Goal: Task Accomplishment & Management: Manage account settings

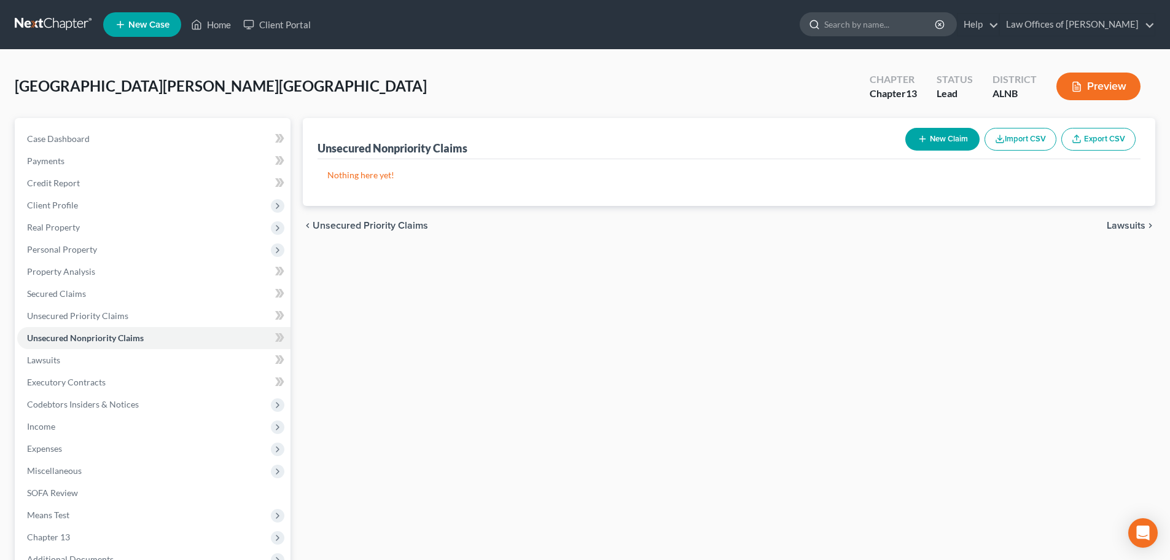
click at [914, 26] on input "search" at bounding box center [880, 24] width 112 height 23
type input "zimmerman"
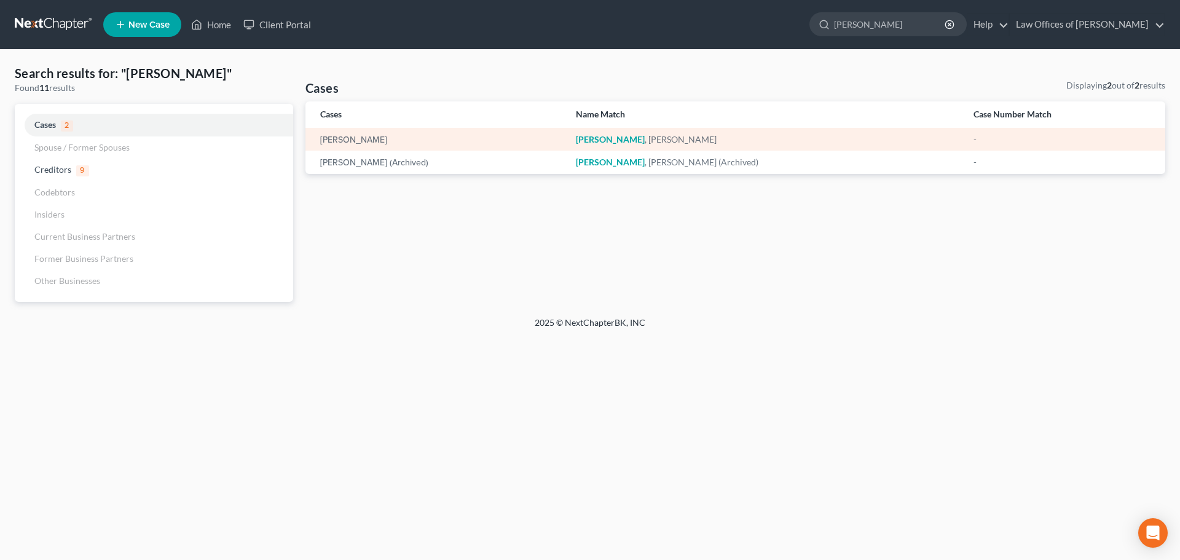
click at [606, 141] on td "Zimmerman , Patricia" at bounding box center [764, 139] width 397 height 23
click at [387, 138] on link "Zimmerman, Patricia" at bounding box center [353, 140] width 67 height 9
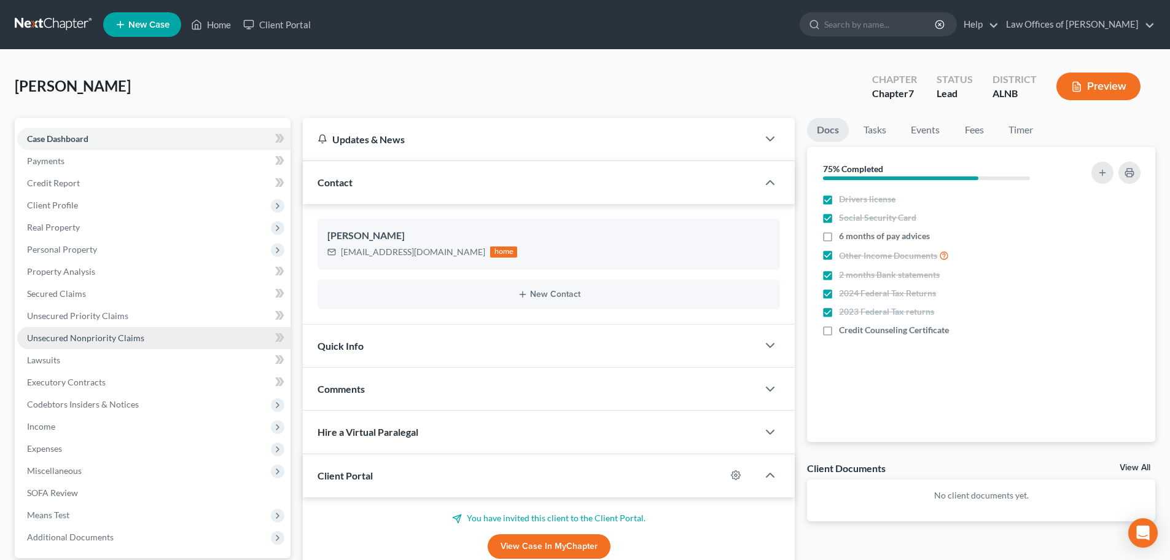
click at [143, 337] on link "Unsecured Nonpriority Claims" at bounding box center [153, 338] width 273 height 22
click at [142, 338] on span "Unsecured Nonpriority Claims" at bounding box center [85, 337] width 117 height 10
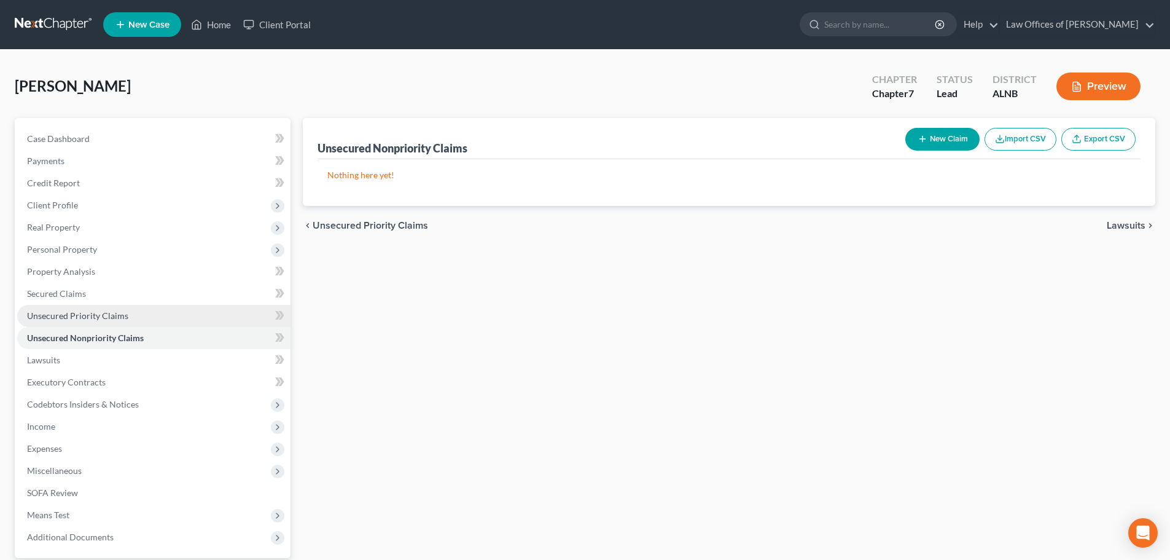
click at [131, 318] on link "Unsecured Priority Claims" at bounding box center [153, 316] width 273 height 22
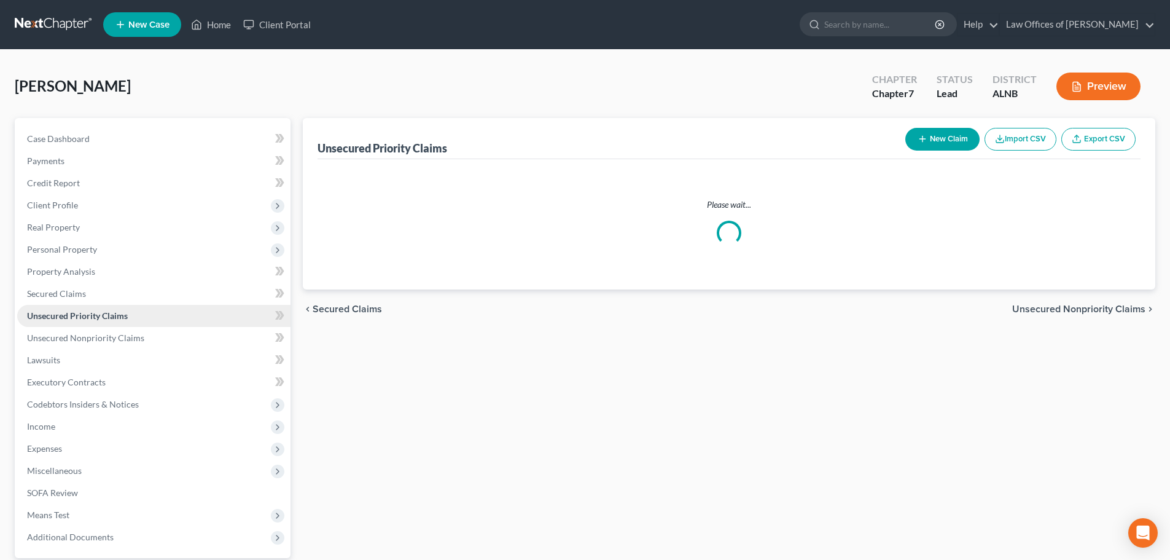
click at [131, 318] on link "Unsecured Priority Claims" at bounding box center [153, 316] width 273 height 22
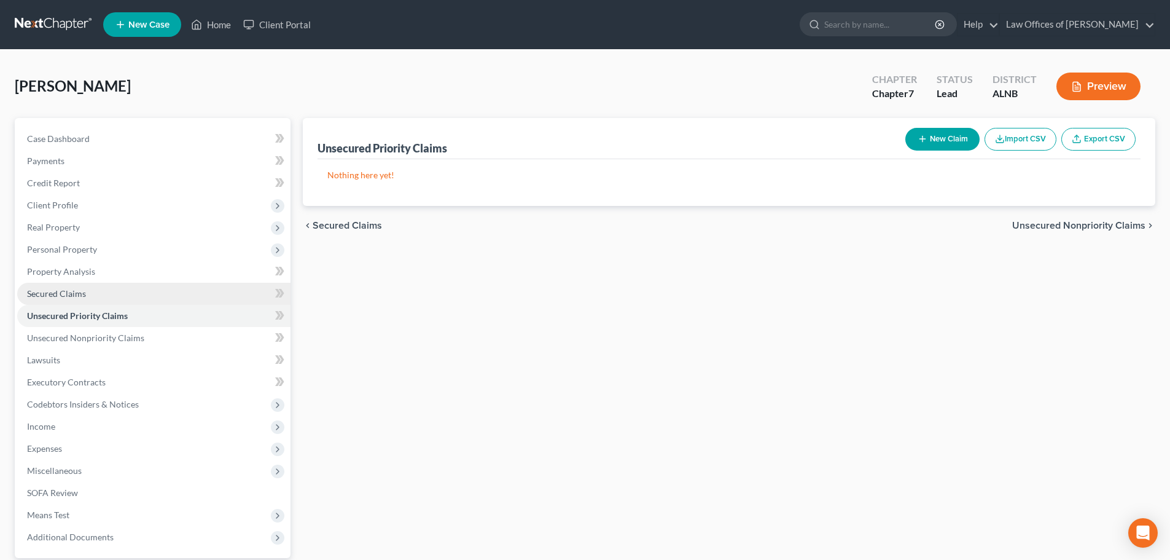
click at [108, 294] on link "Secured Claims" at bounding box center [153, 294] width 273 height 22
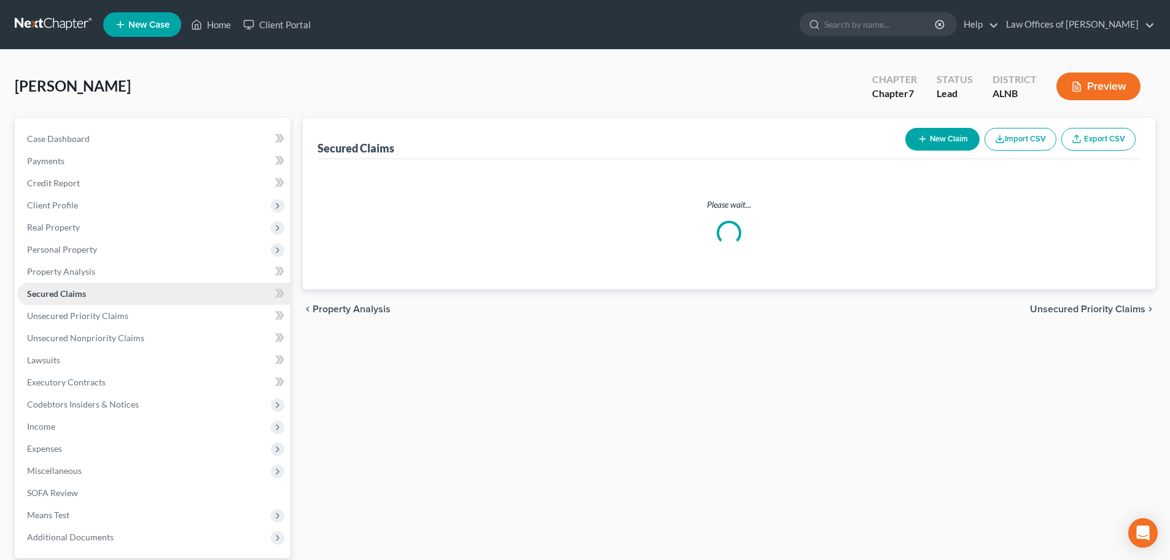
click at [108, 294] on link "Secured Claims" at bounding box center [153, 294] width 273 height 22
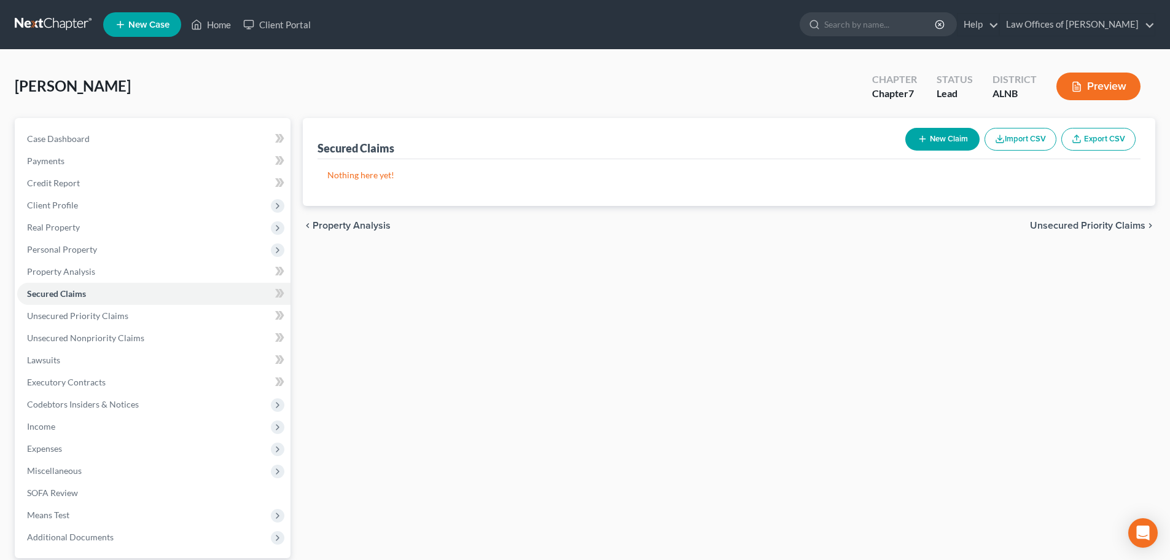
click at [660, 74] on div "Zimmerman, Patricia Upgraded Chapter Chapter 7 Status Lead District ALNB Preview" at bounding box center [585, 91] width 1141 height 53
click at [66, 141] on span "Case Dashboard" at bounding box center [58, 138] width 63 height 10
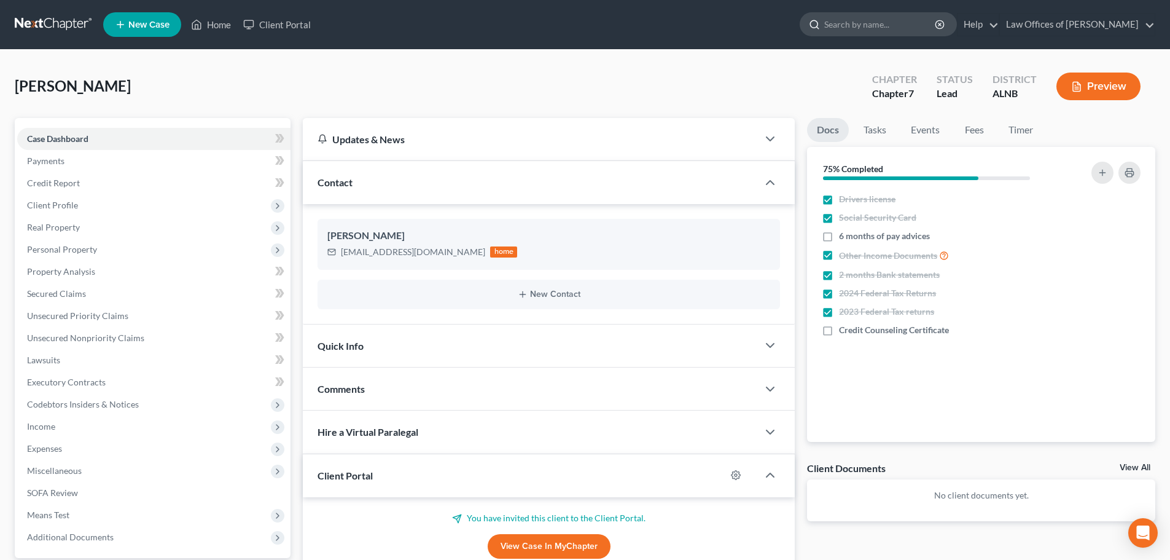
click at [886, 23] on input "search" at bounding box center [880, 24] width 112 height 23
type input "cook"
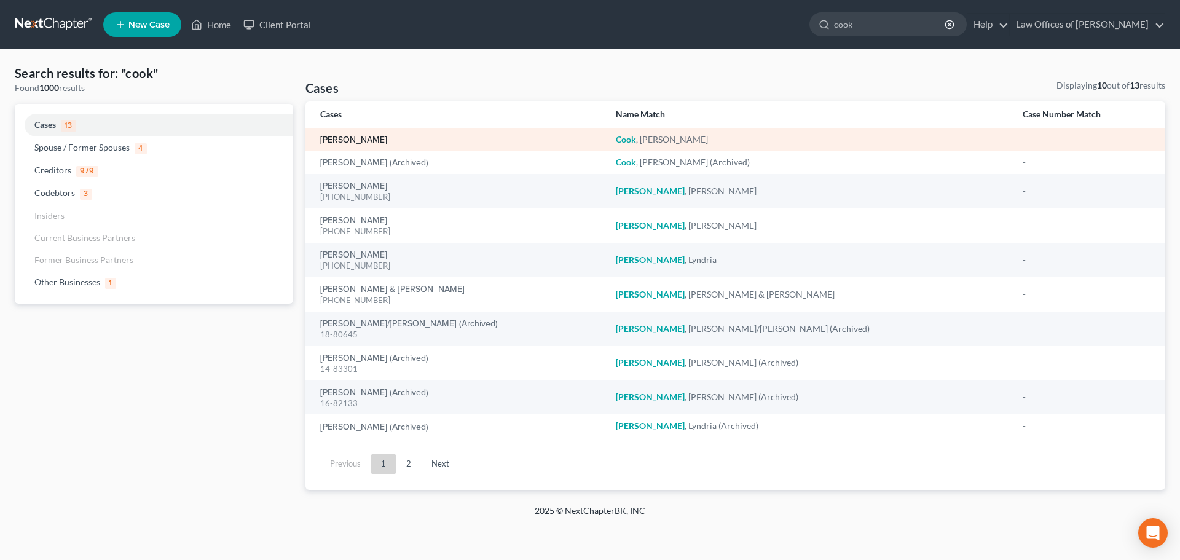
click at [324, 136] on link "[PERSON_NAME]" at bounding box center [353, 140] width 67 height 9
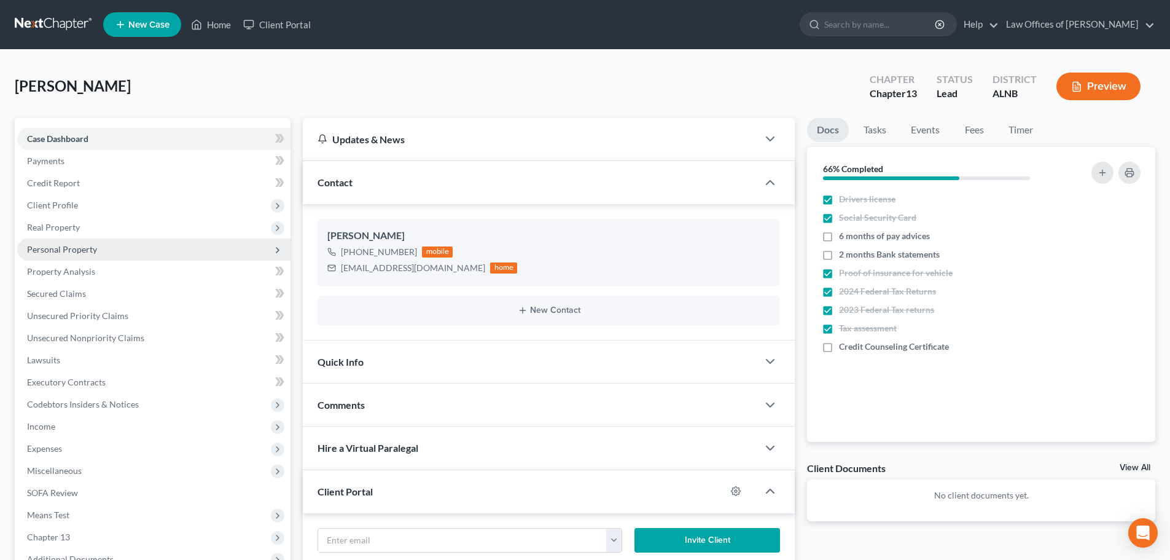
click at [61, 248] on span "Personal Property" at bounding box center [62, 249] width 70 height 10
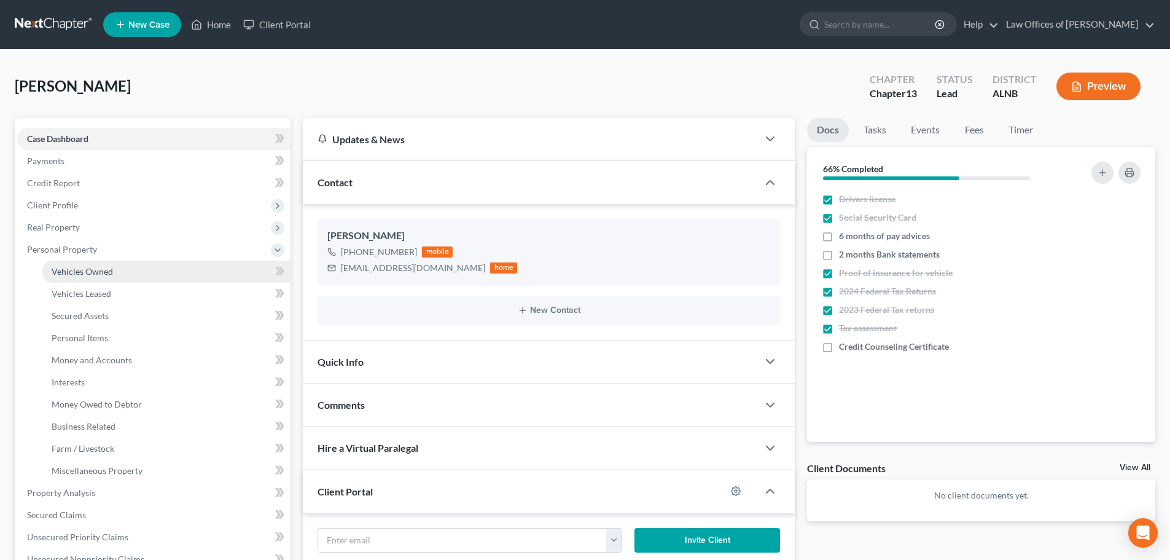
click at [80, 268] on span "Vehicles Owned" at bounding box center [82, 271] width 61 height 10
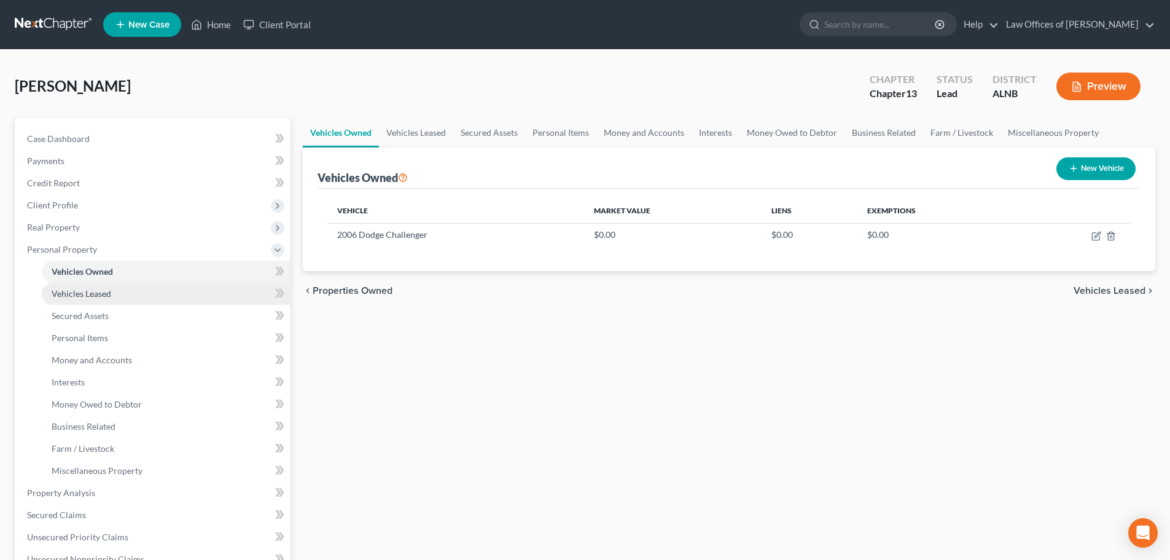
click at [74, 292] on span "Vehicles Leased" at bounding box center [82, 293] width 60 height 10
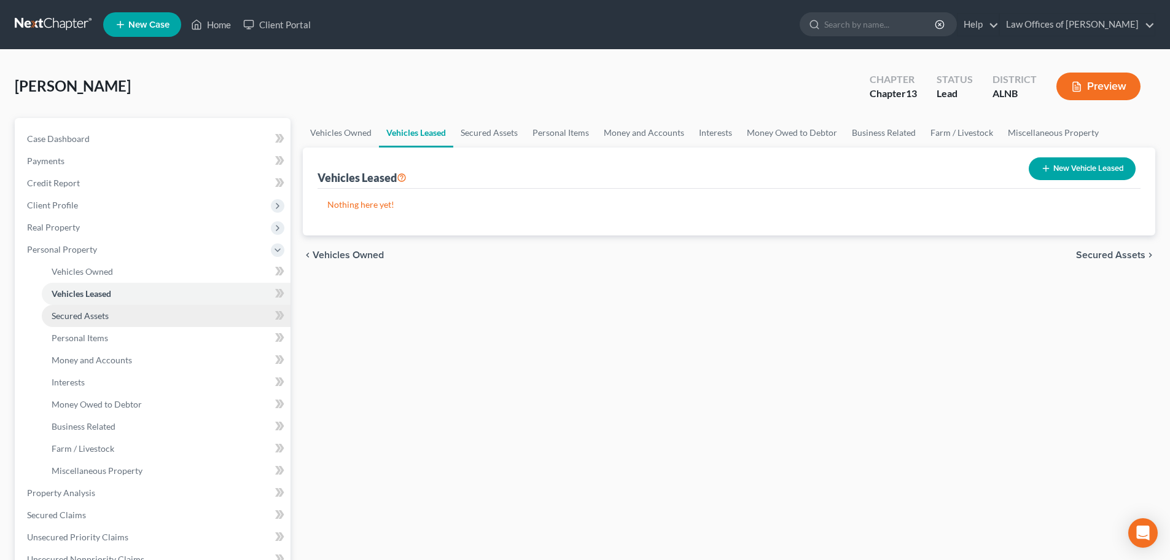
click at [72, 310] on span "Secured Assets" at bounding box center [80, 315] width 57 height 10
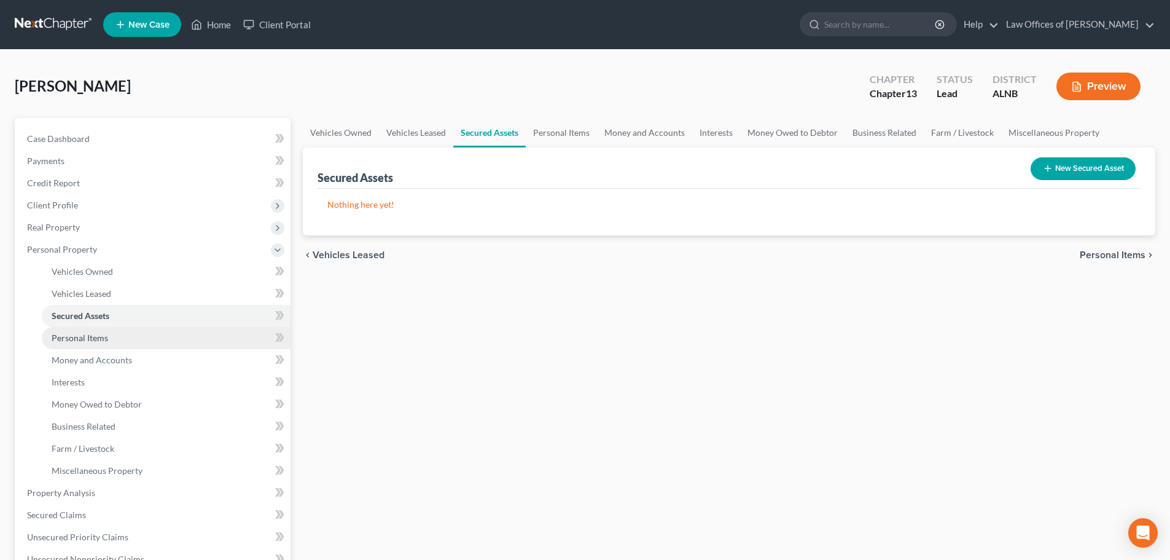
click at [76, 339] on span "Personal Items" at bounding box center [80, 337] width 57 height 10
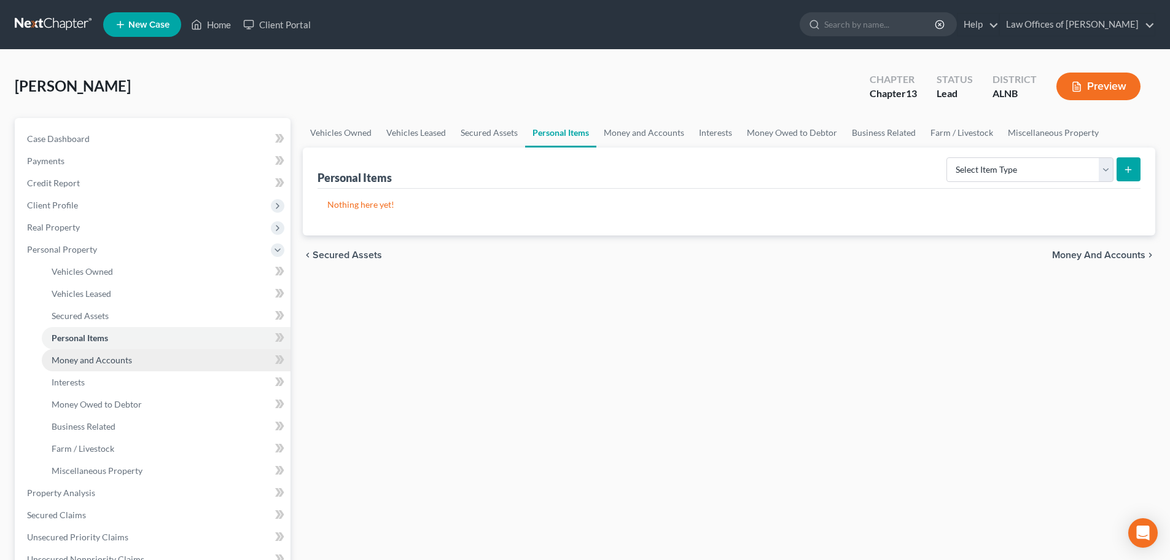
click at [75, 361] on span "Money and Accounts" at bounding box center [92, 359] width 80 height 10
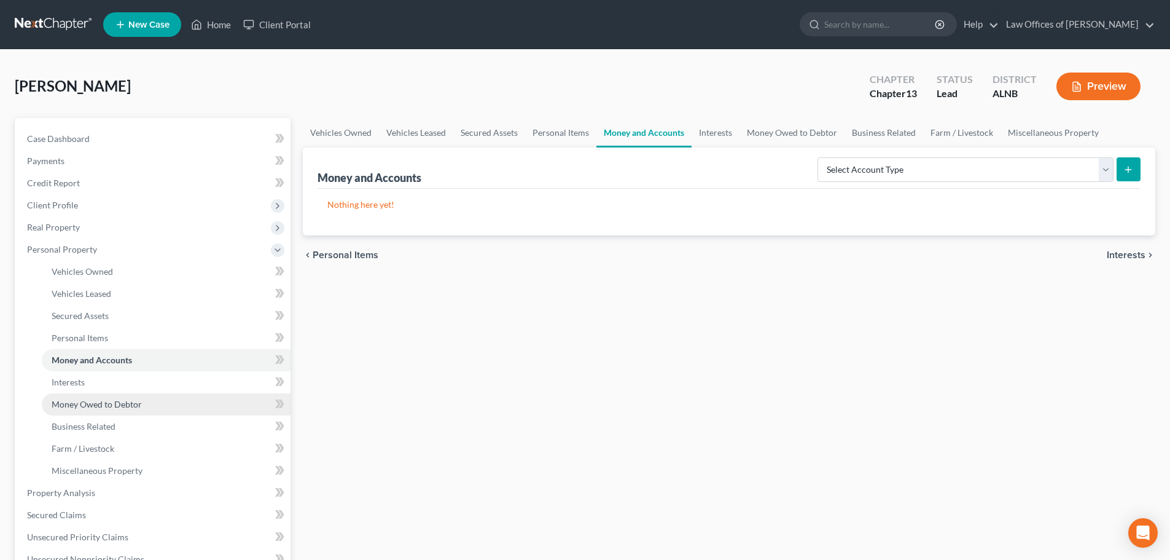
click at [114, 402] on span "Money Owed to Debtor" at bounding box center [97, 404] width 90 height 10
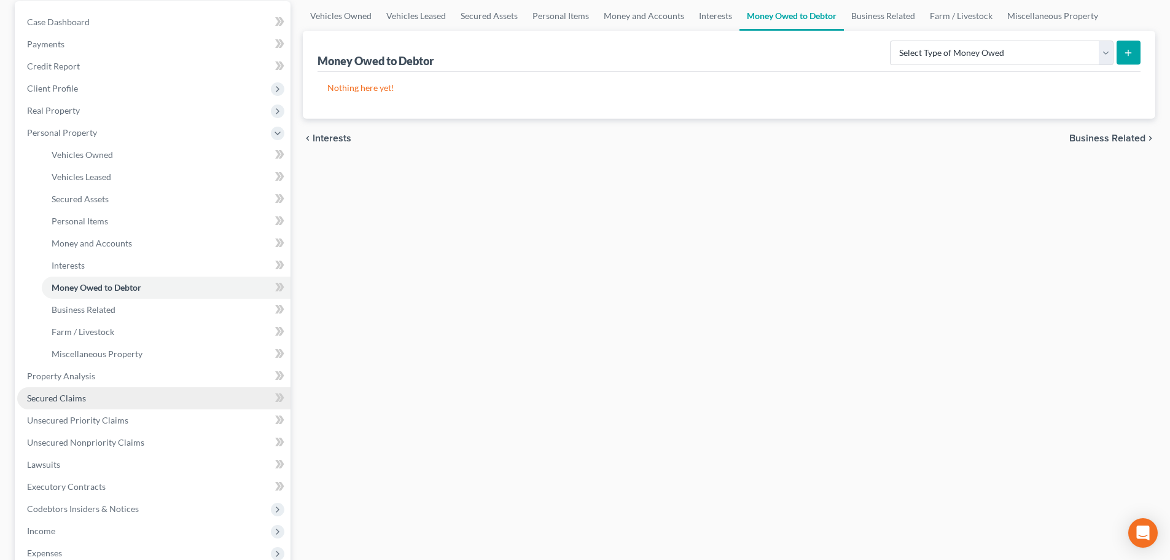
scroll to position [123, 0]
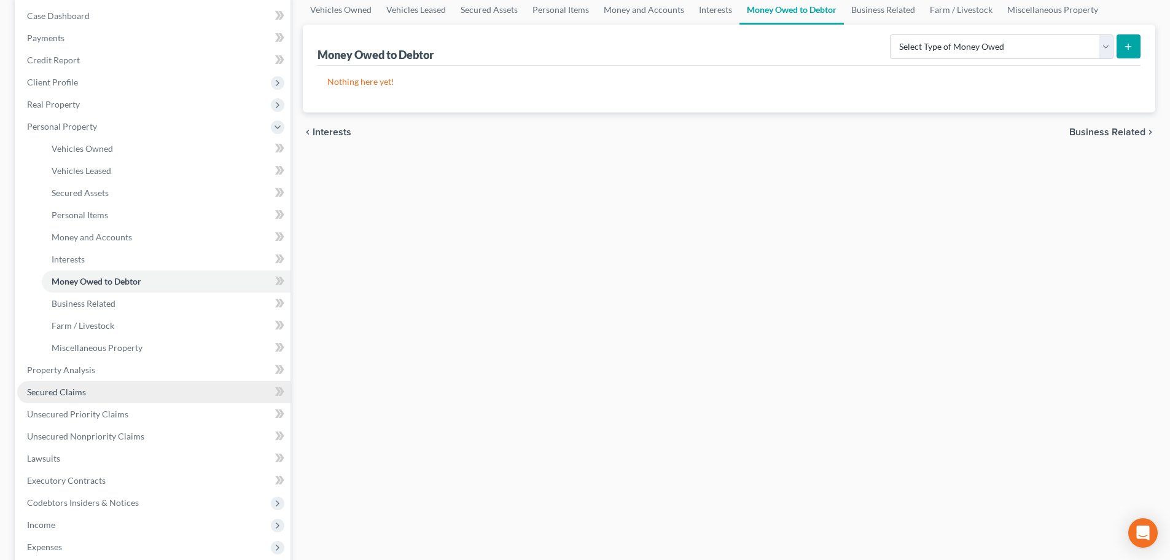
click at [97, 393] on link "Secured Claims" at bounding box center [153, 392] width 273 height 22
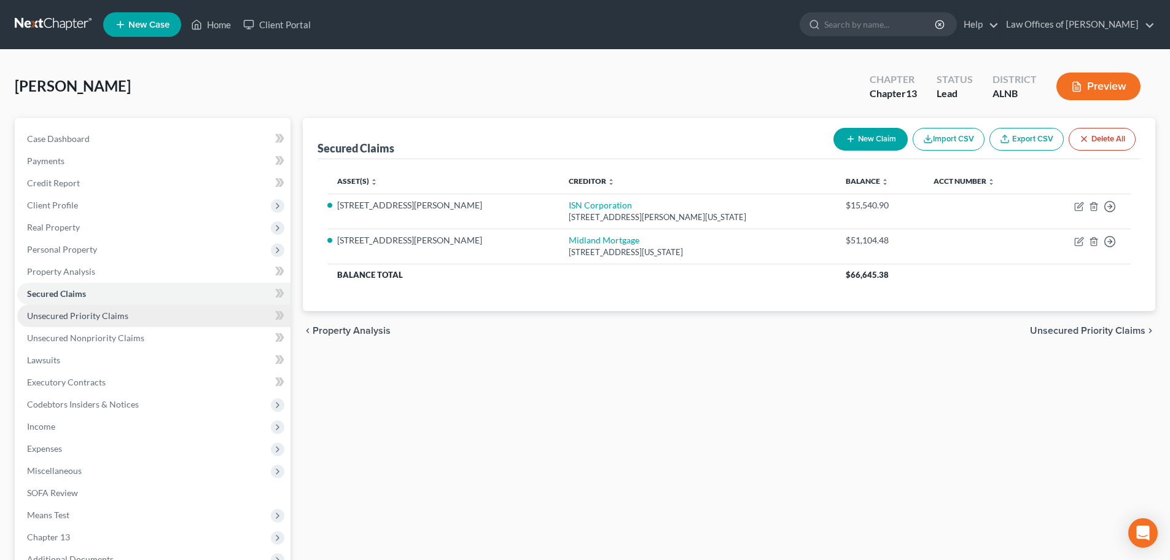
click at [119, 317] on span "Unsecured Priority Claims" at bounding box center [77, 315] width 101 height 10
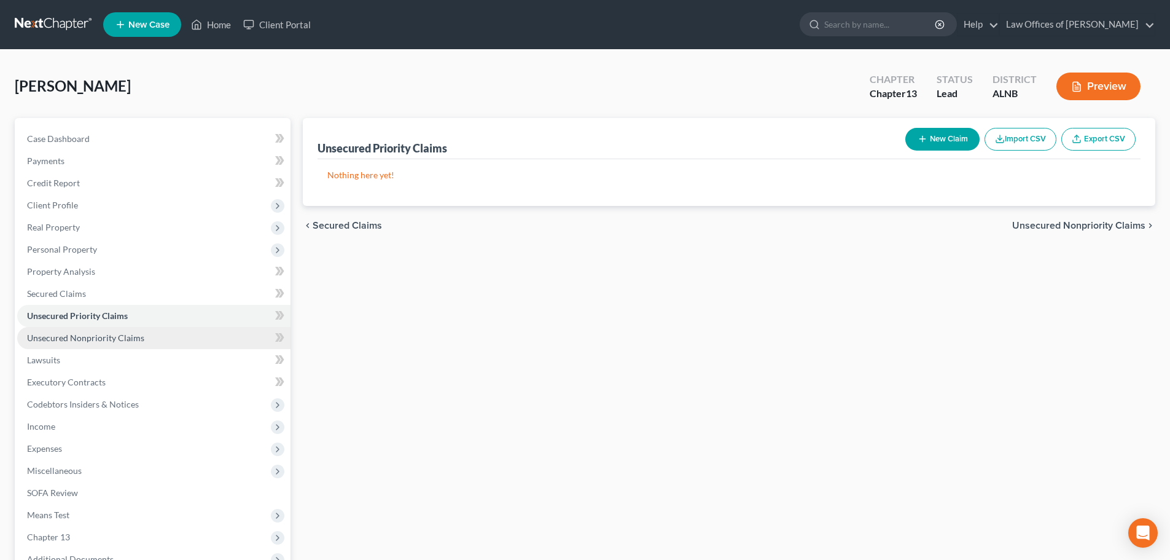
click at [125, 339] on span "Unsecured Nonpriority Claims" at bounding box center [85, 337] width 117 height 10
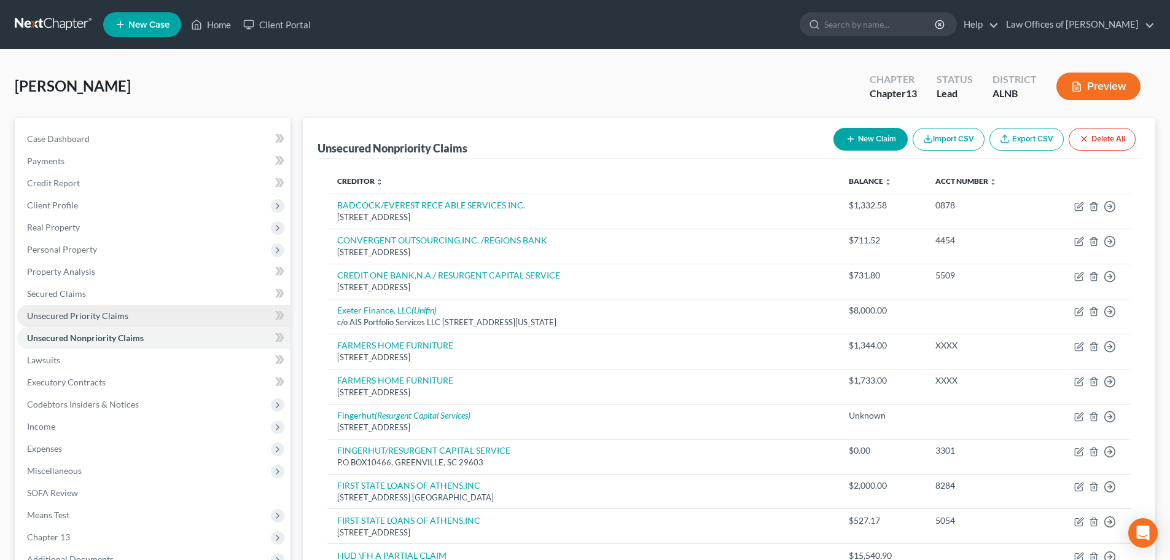
click at [117, 317] on span "Unsecured Priority Claims" at bounding box center [77, 315] width 101 height 10
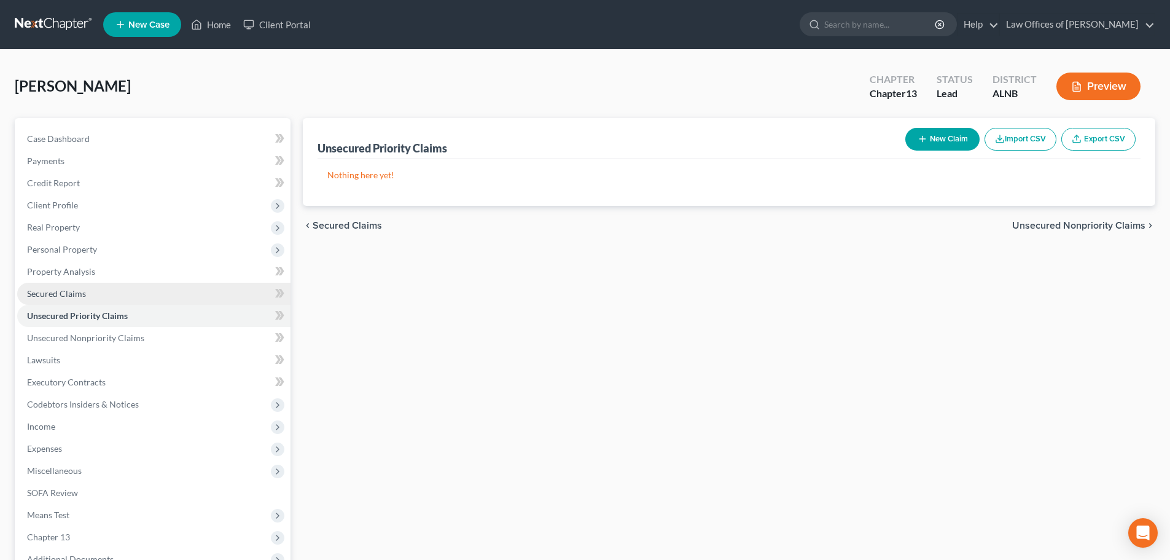
click at [109, 298] on link "Secured Claims" at bounding box center [153, 294] width 273 height 22
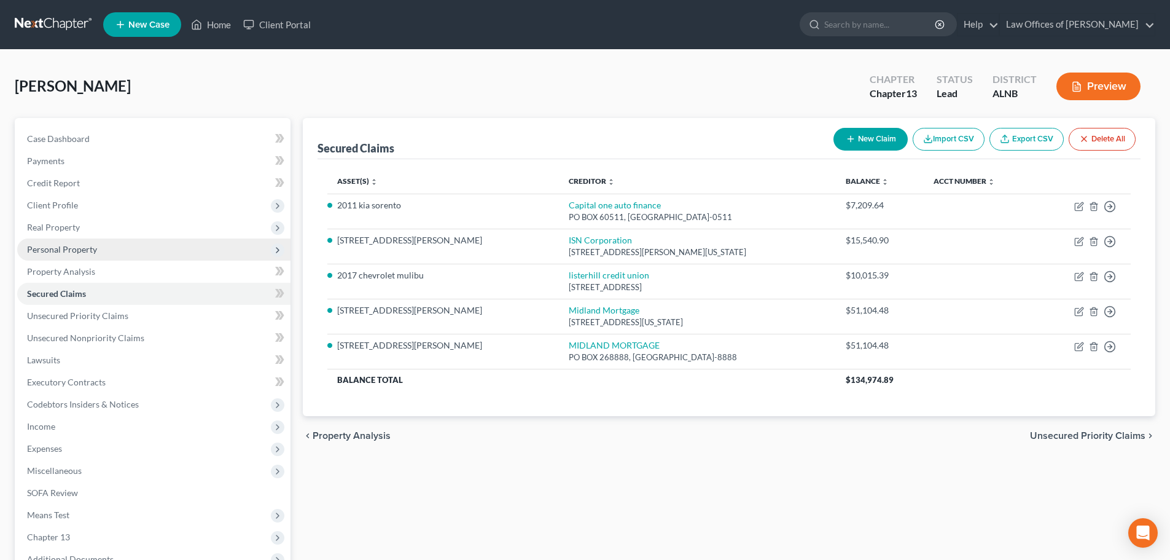
click at [101, 249] on span "Personal Property" at bounding box center [153, 249] width 273 height 22
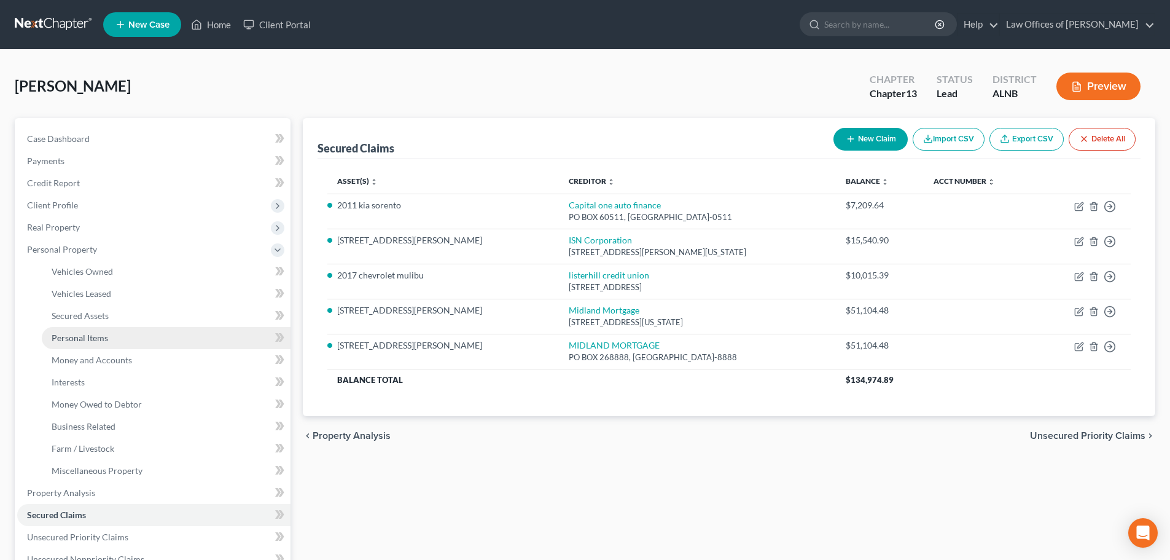
click at [113, 334] on link "Personal Items" at bounding box center [166, 338] width 249 height 22
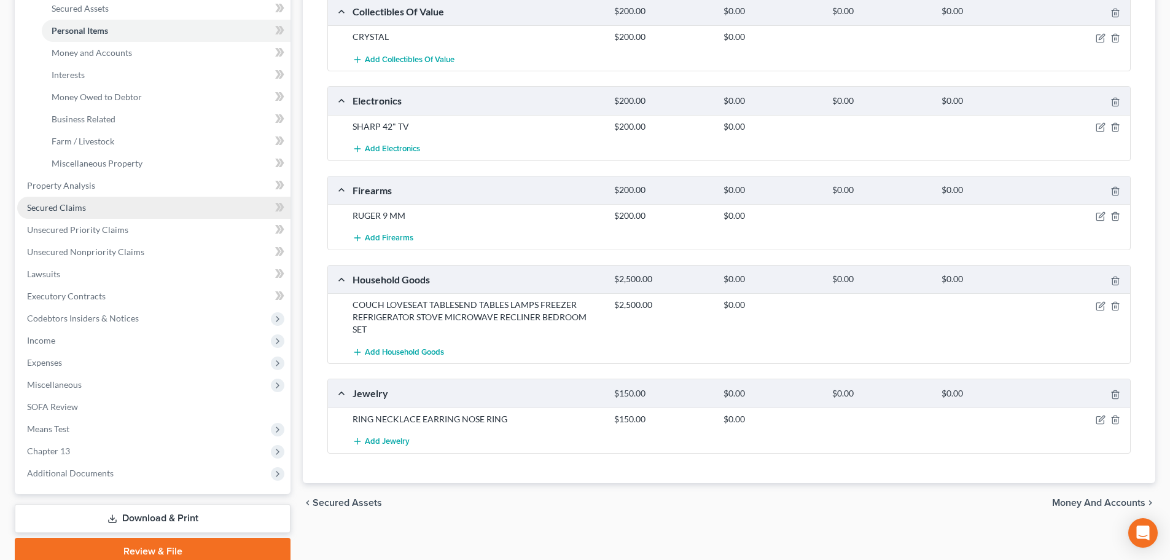
scroll to position [359, 0]
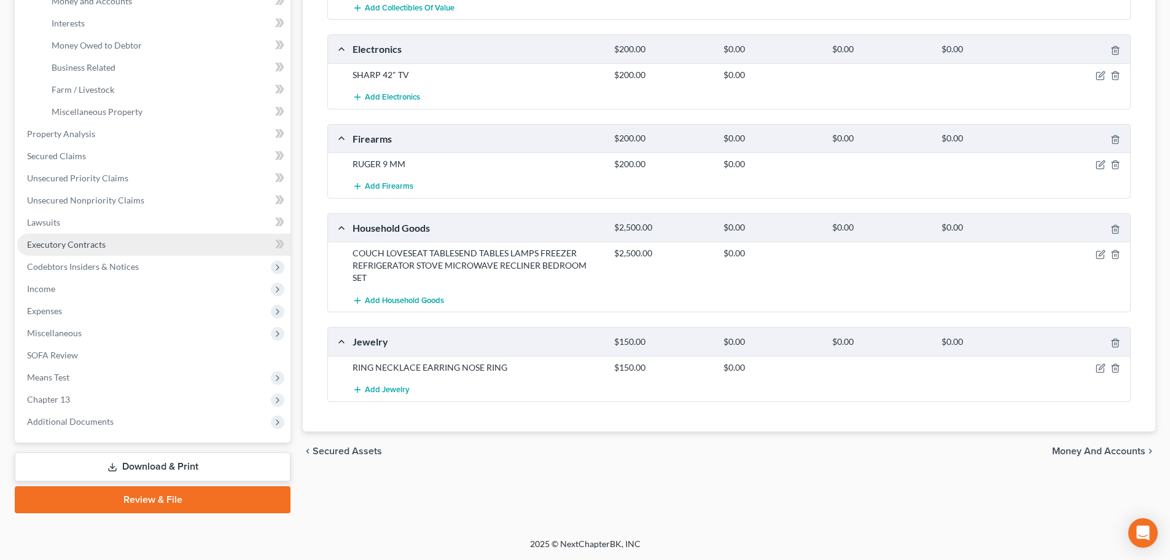
click at [185, 248] on link "Executory Contracts" at bounding box center [153, 244] width 273 height 22
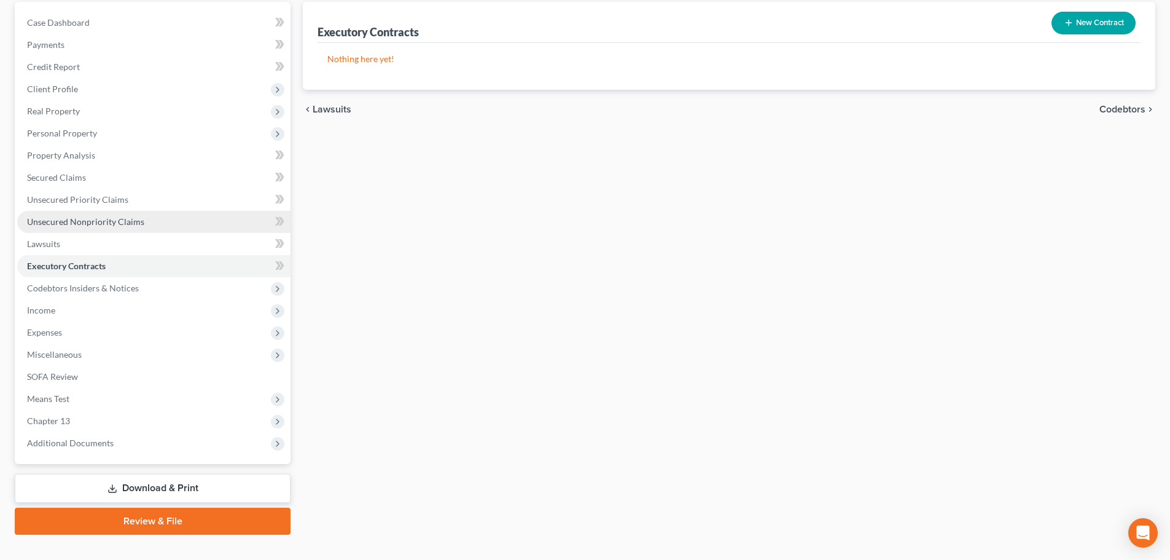
scroll to position [138, 0]
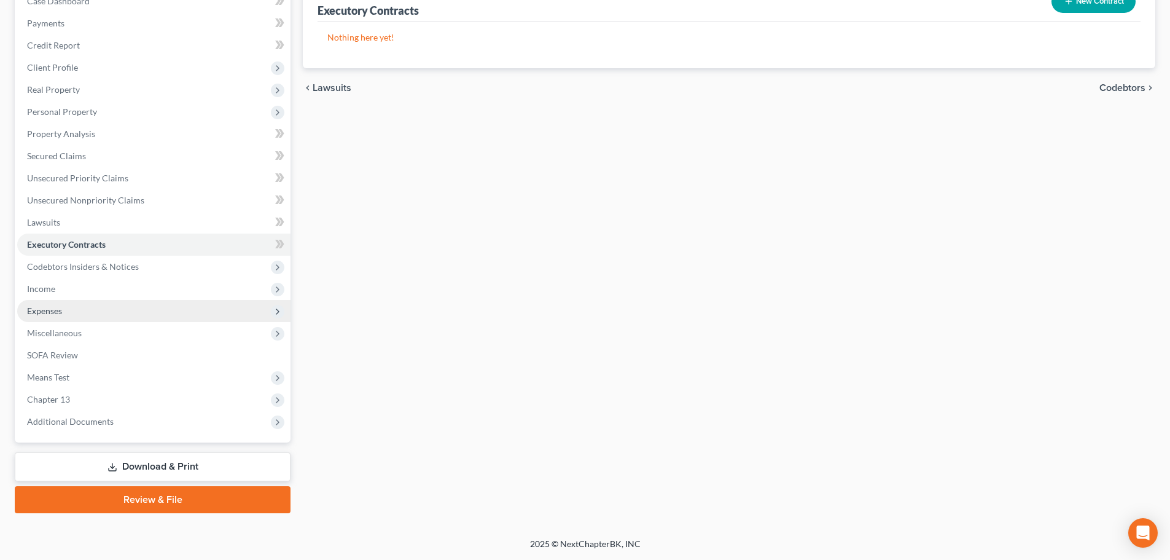
click at [108, 304] on span "Expenses" at bounding box center [153, 311] width 273 height 22
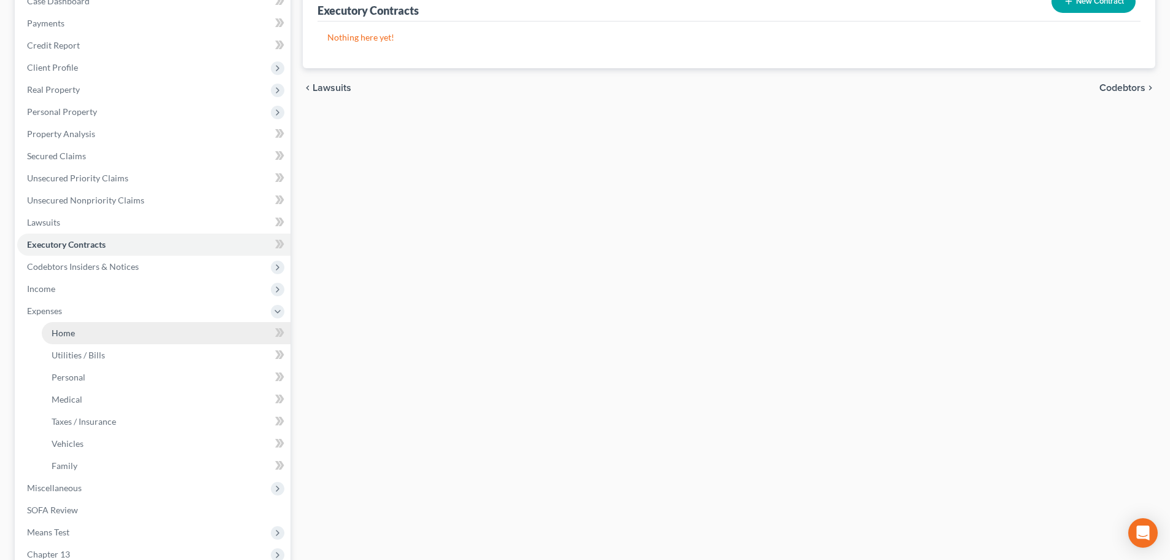
click at [129, 340] on link "Home" at bounding box center [166, 333] width 249 height 22
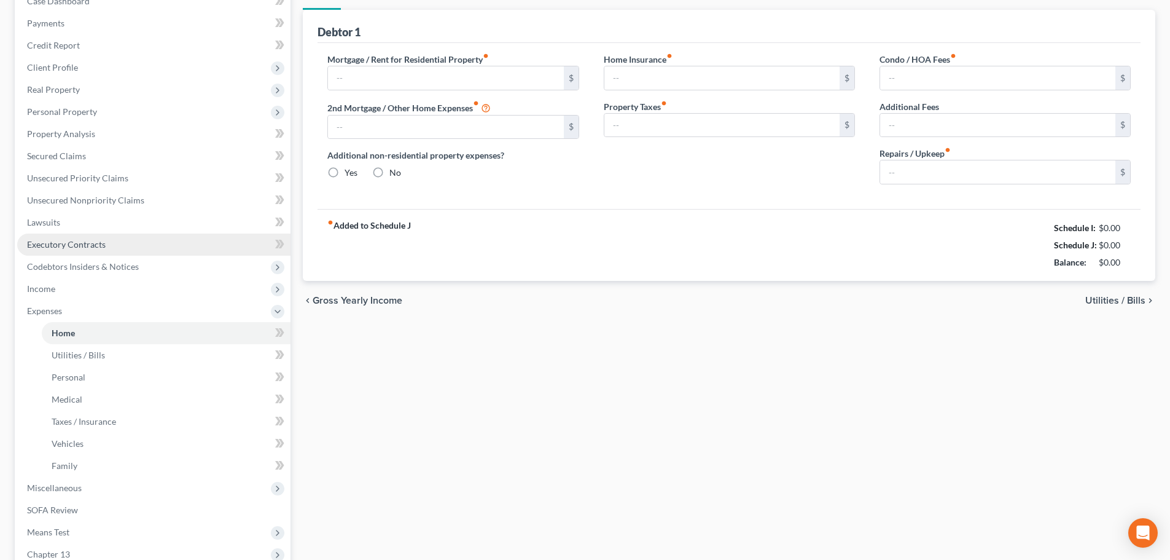
scroll to position [33, 0]
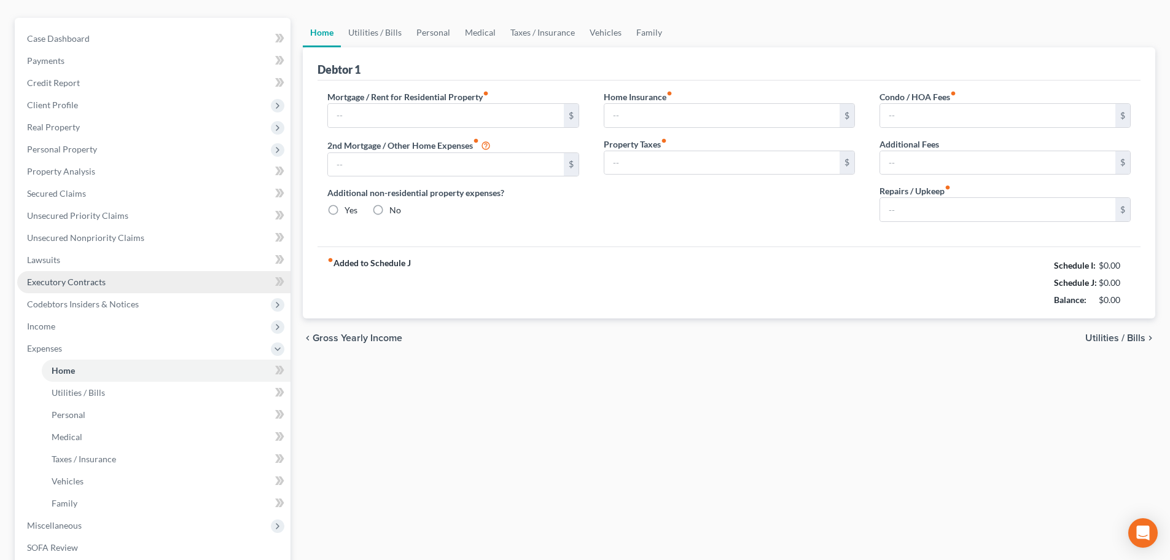
type input "565.00"
type input "0.00"
radio input "true"
type input "2,731.00"
type input "514.00"
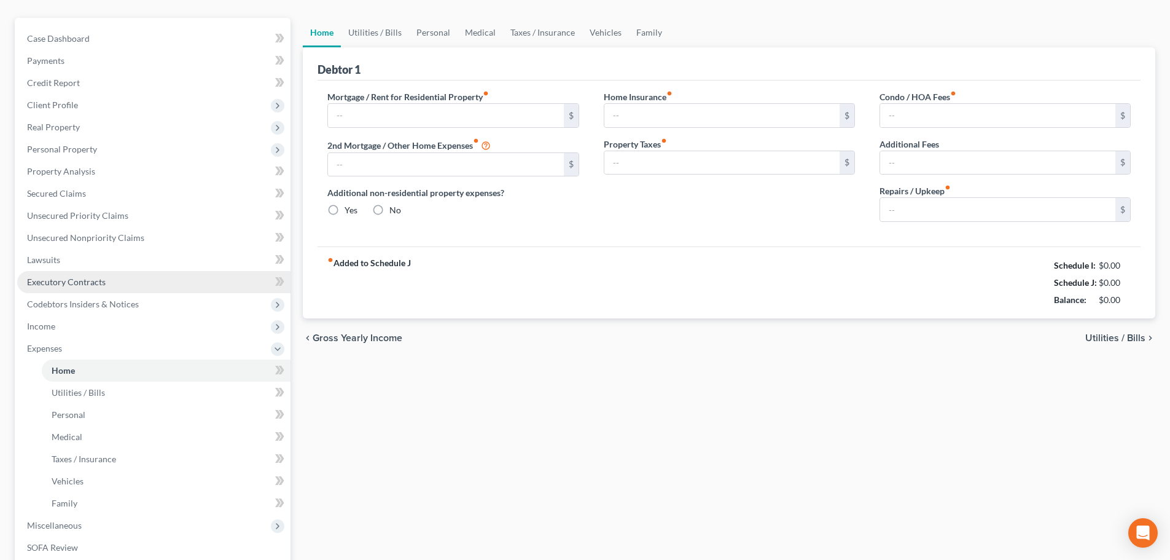
type input "0.00"
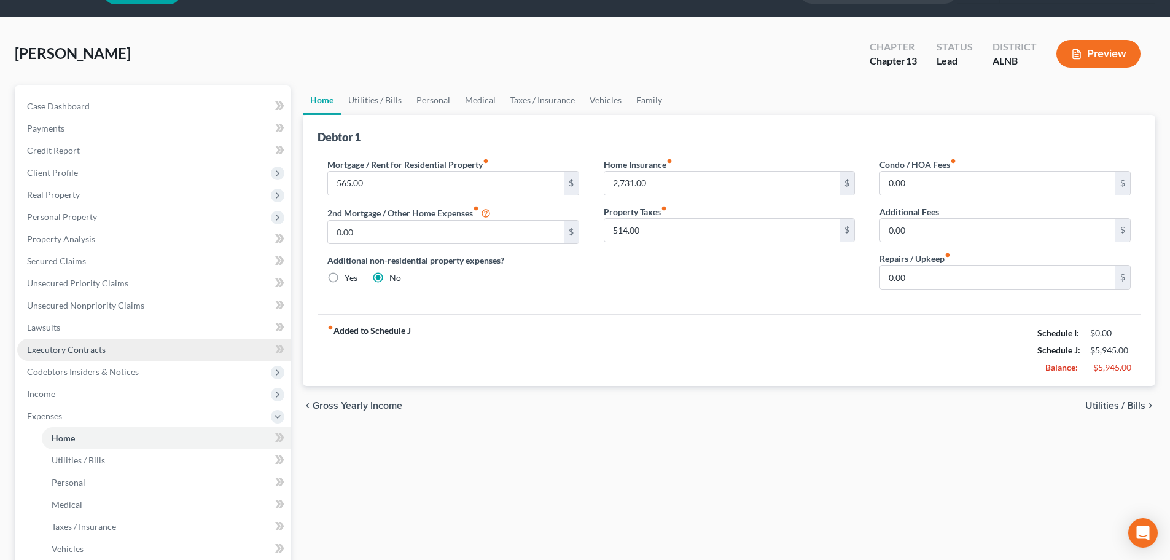
scroll to position [0, 0]
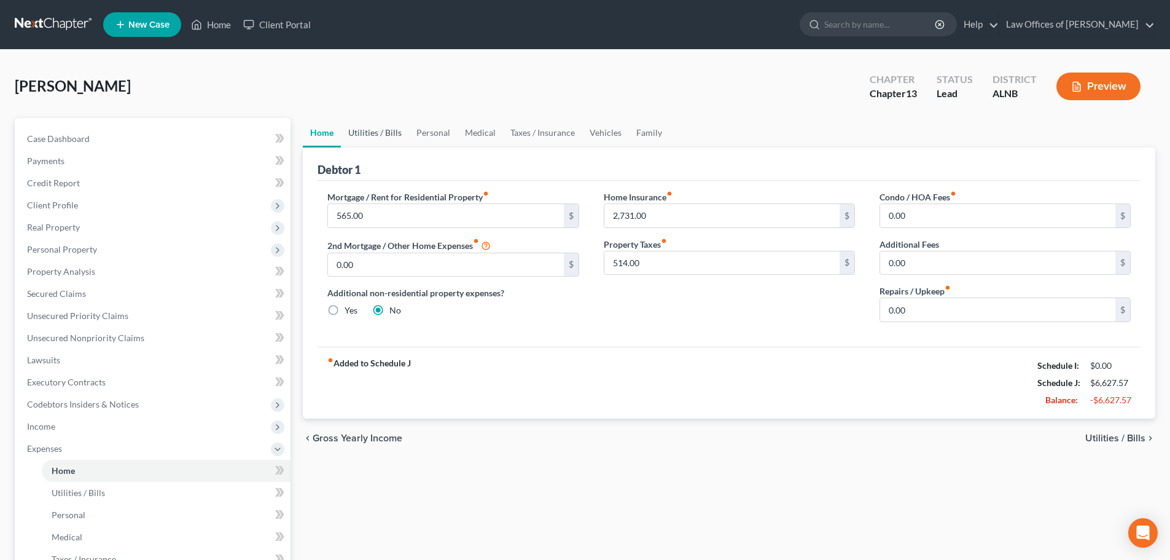
click at [384, 134] on link "Utilities / Bills" at bounding box center [375, 132] width 68 height 29
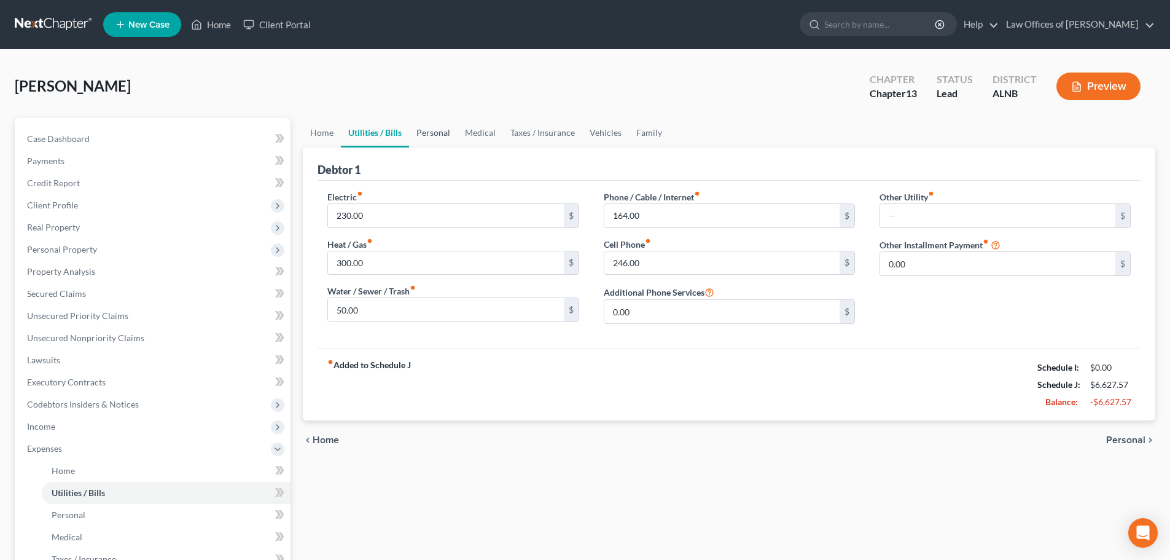
click at [420, 133] on link "Personal" at bounding box center [433, 132] width 49 height 29
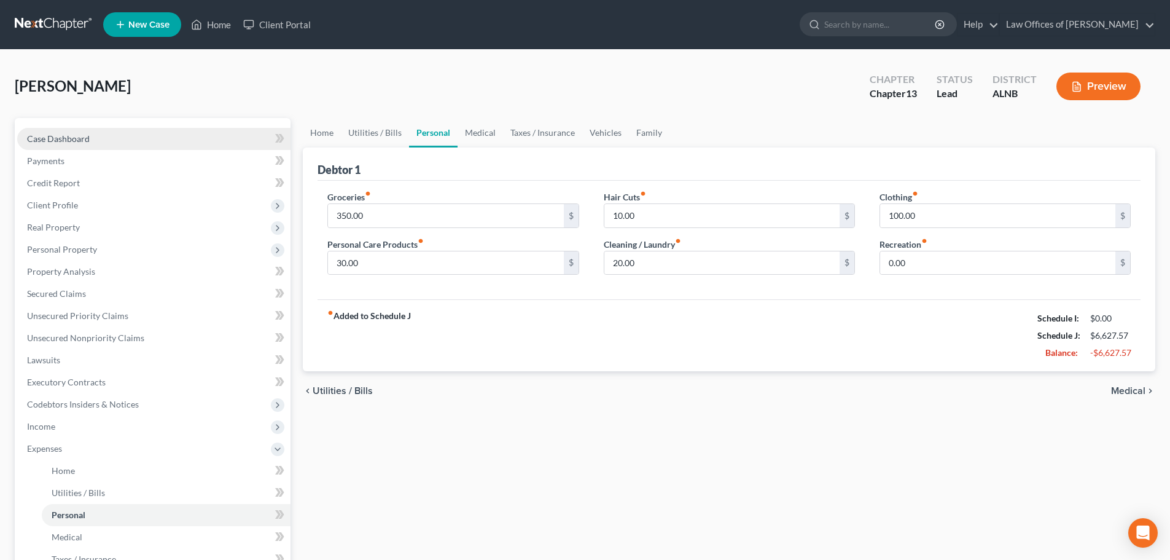
click at [93, 136] on link "Case Dashboard" at bounding box center [153, 139] width 273 height 22
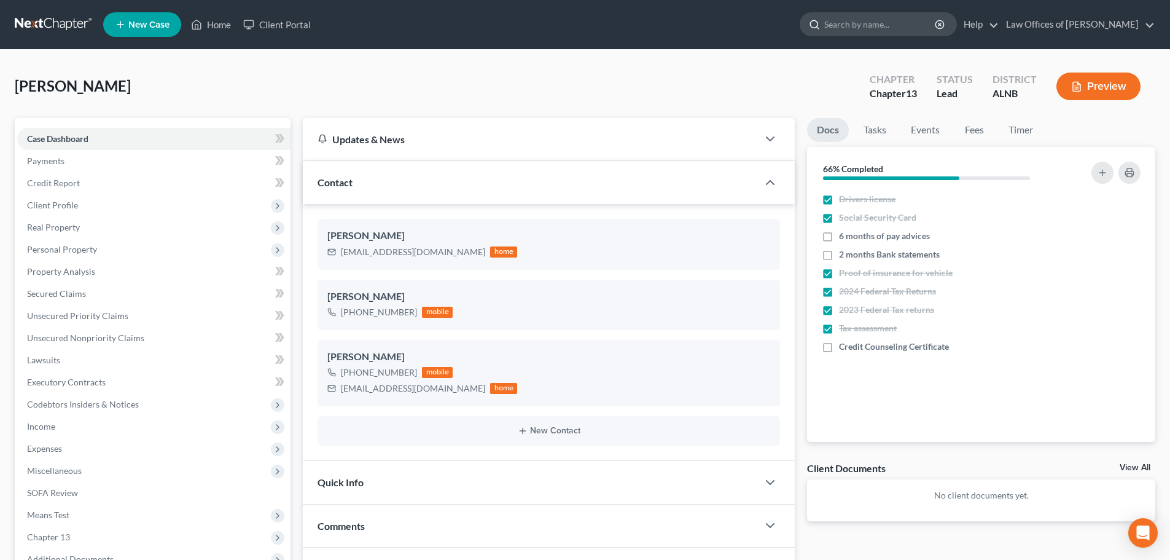
click at [894, 24] on input "search" at bounding box center [880, 24] width 112 height 23
type input "[PERSON_NAME]"
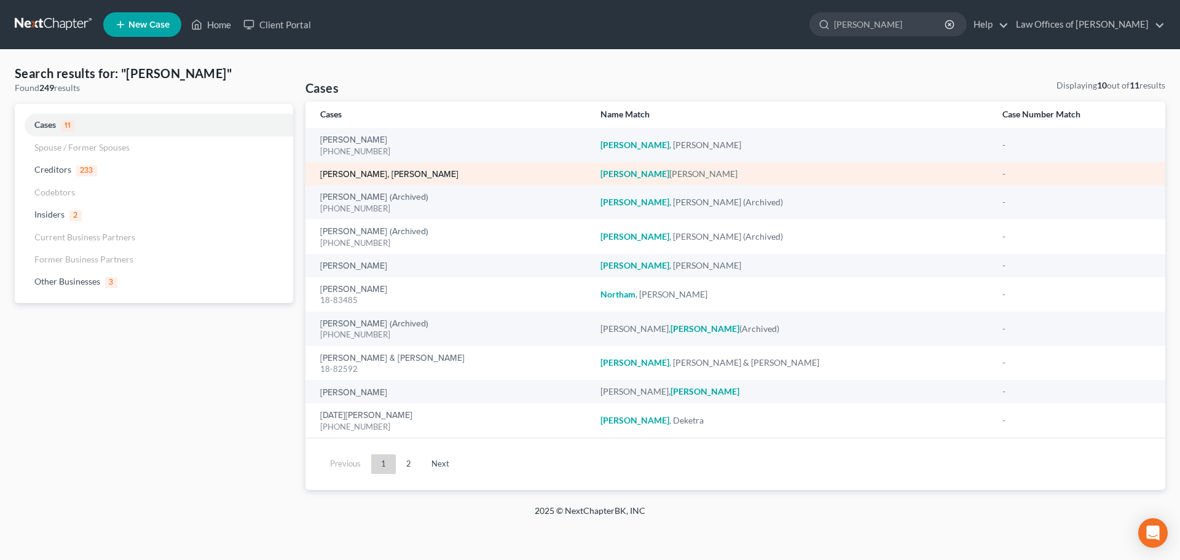
click at [364, 173] on link "[PERSON_NAME], [PERSON_NAME]" at bounding box center [389, 174] width 138 height 9
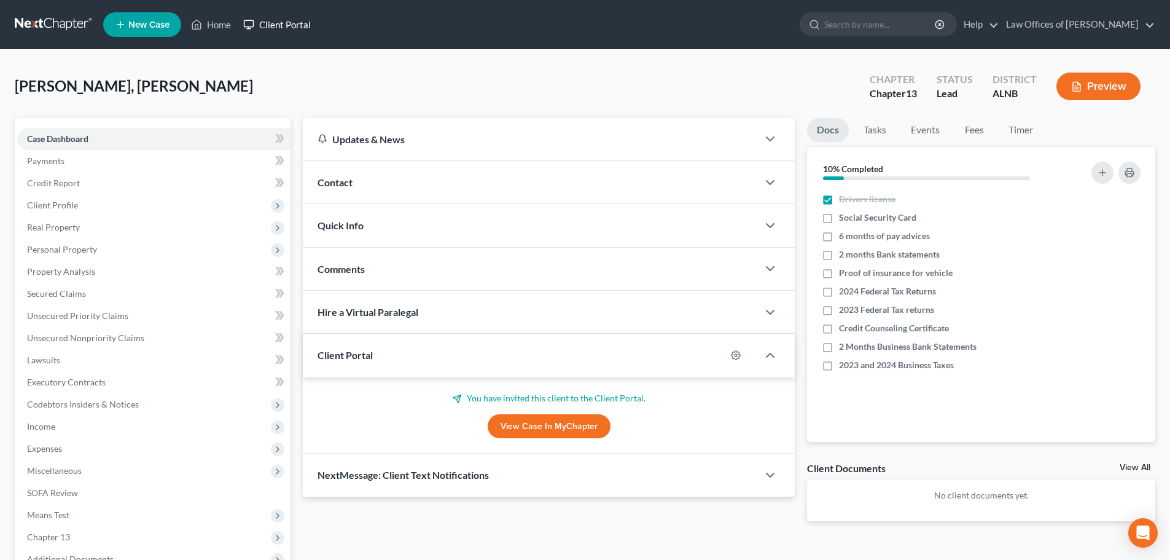
click at [278, 21] on link "Client Portal" at bounding box center [277, 25] width 80 height 22
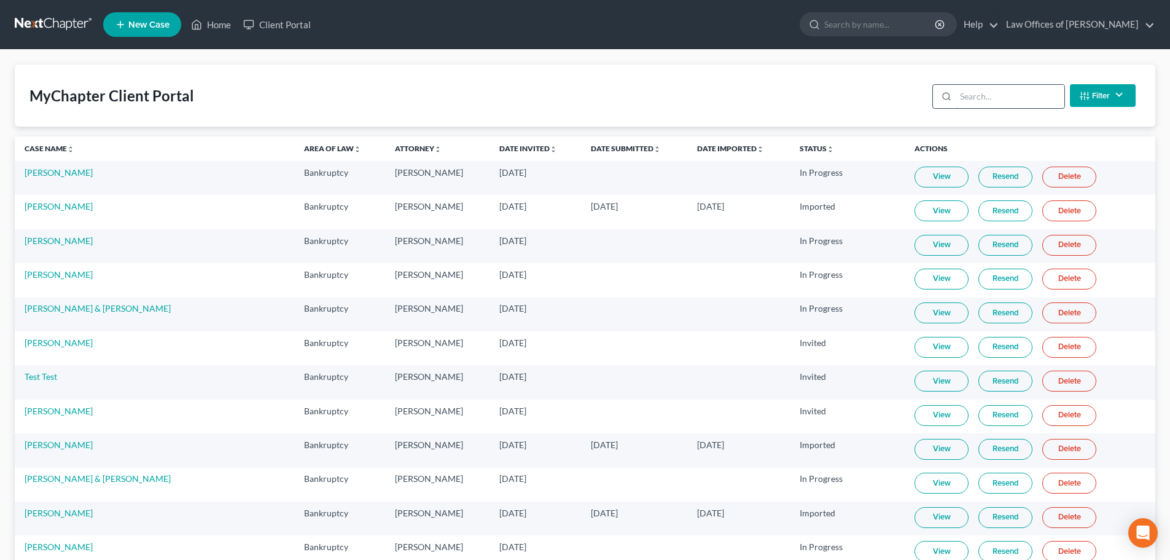
click at [1019, 97] on input "search" at bounding box center [1010, 96] width 109 height 23
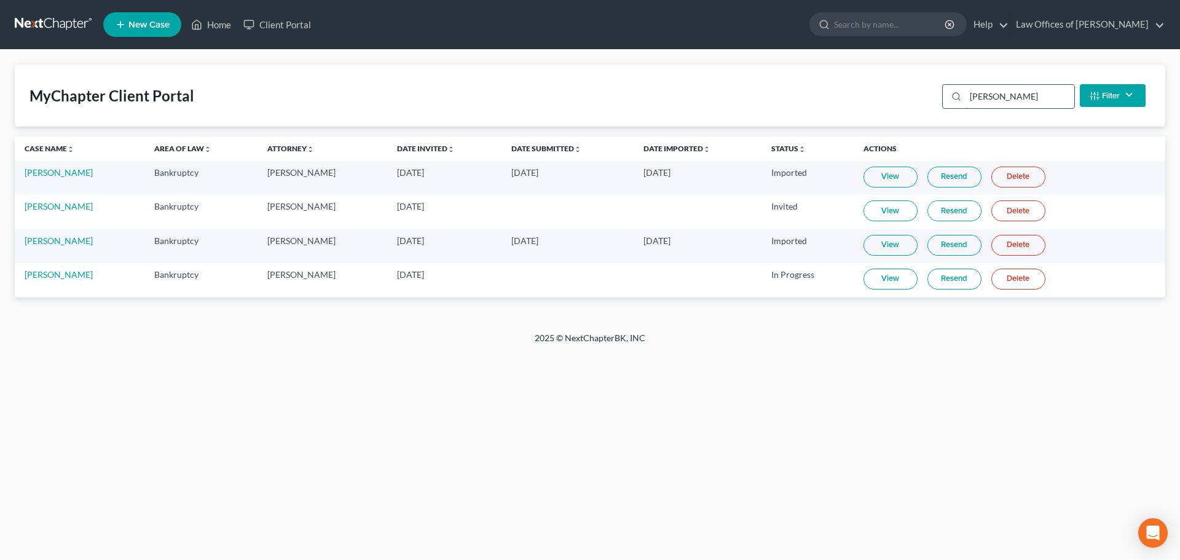
type input "[PERSON_NAME]"
click at [947, 280] on link "Resend" at bounding box center [954, 278] width 54 height 21
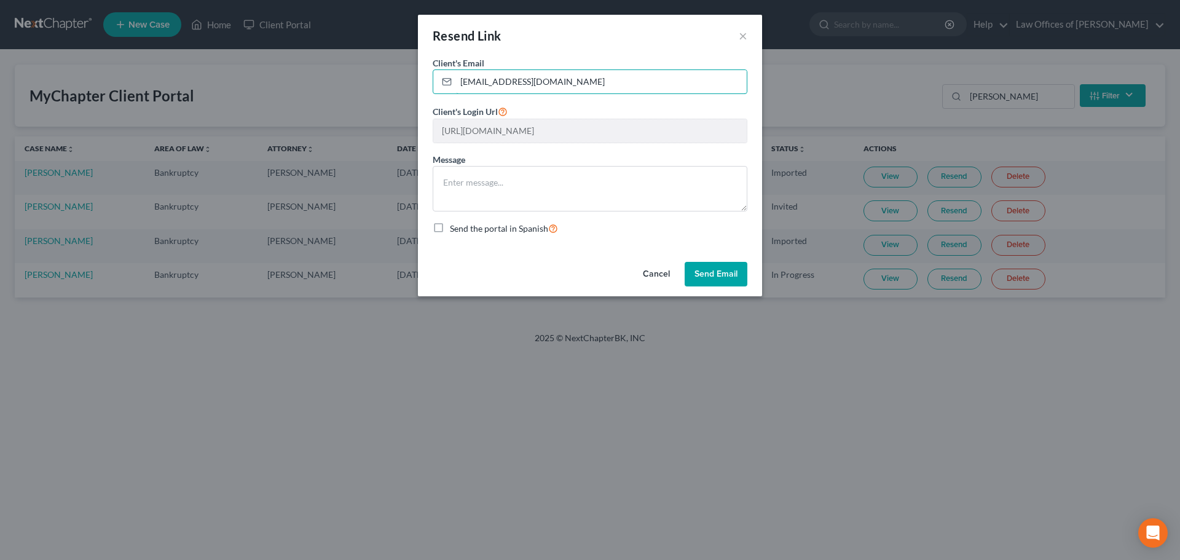
drag, startPoint x: 585, startPoint y: 81, endPoint x: 421, endPoint y: 86, distance: 164.1
click at [421, 86] on div "Client's Email * [EMAIL_ADDRESS][DOMAIN_NAME] Client's Login Url [URL][DOMAIN_N…" at bounding box center [590, 157] width 344 height 200
type input "[EMAIL_ADDRESS][DOMAIN_NAME]"
click at [718, 274] on button "Send Email" at bounding box center [715, 274] width 63 height 25
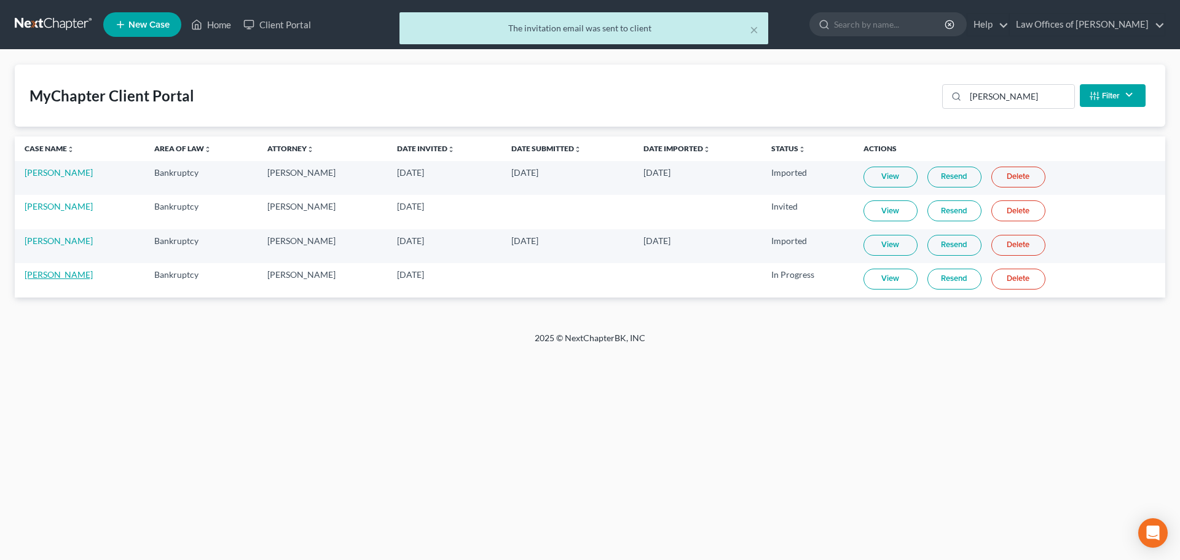
click at [60, 273] on link "[PERSON_NAME]" at bounding box center [59, 274] width 68 height 10
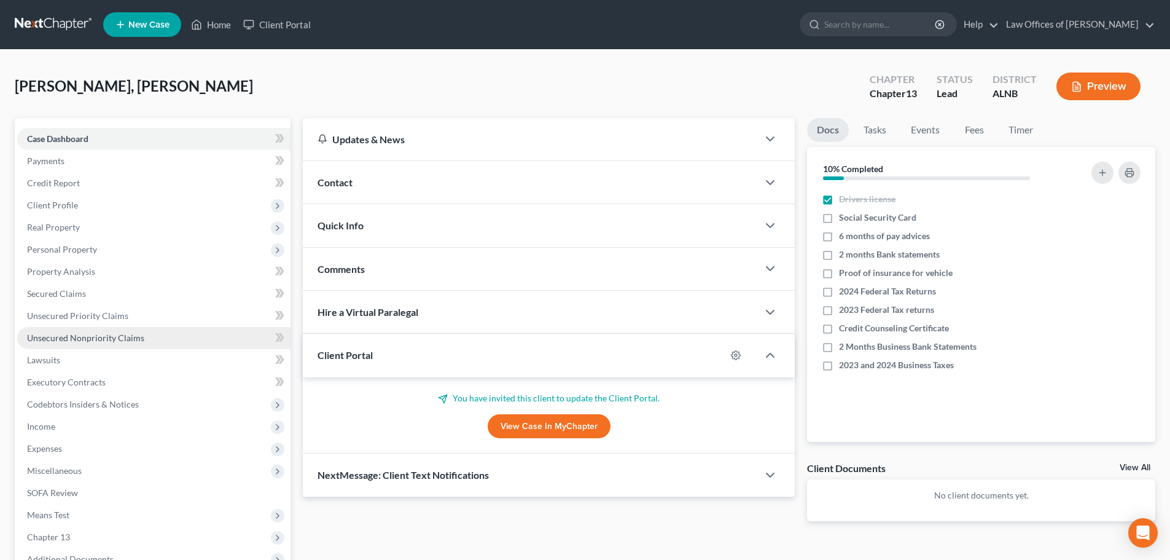
click at [152, 339] on link "Unsecured Nonpriority Claims" at bounding box center [153, 338] width 273 height 22
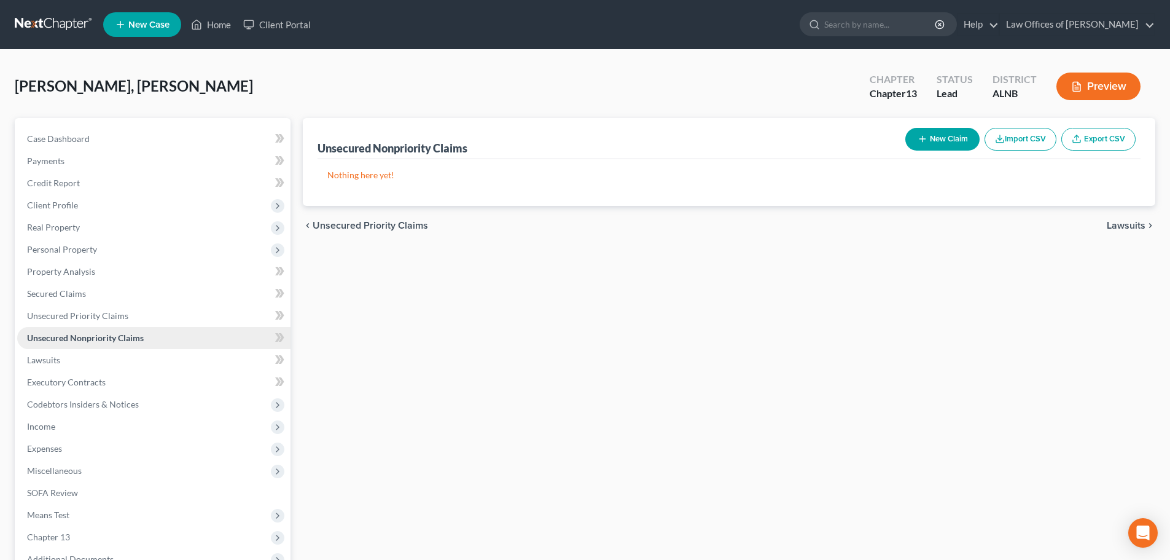
click at [122, 337] on span "Unsecured Nonpriority Claims" at bounding box center [85, 337] width 117 height 10
click at [72, 141] on span "Case Dashboard" at bounding box center [58, 138] width 63 height 10
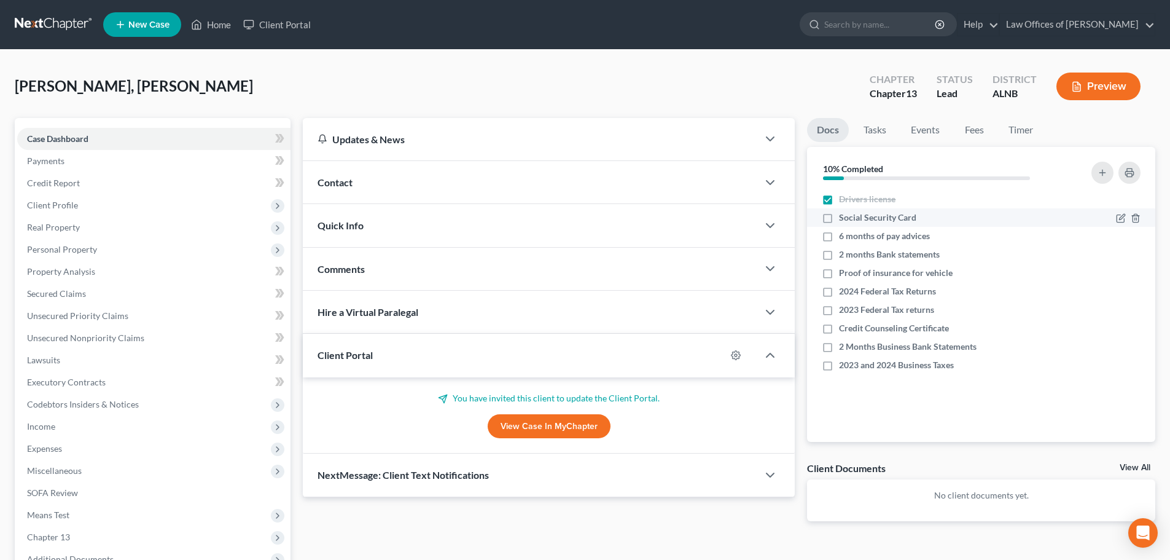
click at [839, 219] on label "Social Security Card" at bounding box center [877, 217] width 77 height 12
click at [844, 219] on input "Social Security Card" at bounding box center [848, 215] width 8 height 8
checkbox input "true"
click at [839, 288] on label "2024 Federal Tax Returns" at bounding box center [887, 291] width 97 height 12
click at [844, 288] on input "2024 Federal Tax Returns" at bounding box center [848, 289] width 8 height 8
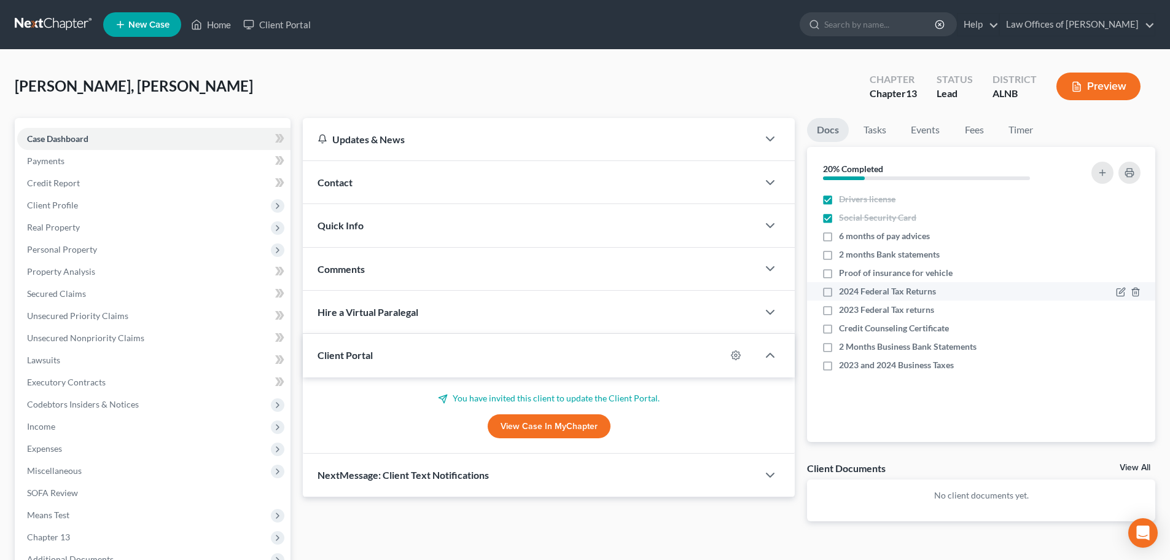
checkbox input "true"
drag, startPoint x: 828, startPoint y: 310, endPoint x: 1159, endPoint y: 341, distance: 332.6
click at [839, 310] on label "2023 Federal Tax returns" at bounding box center [886, 309] width 95 height 12
click at [844, 310] on input "2023 Federal Tax returns" at bounding box center [848, 307] width 8 height 8
drag, startPoint x: 826, startPoint y: 311, endPoint x: 832, endPoint y: 298, distance: 14.6
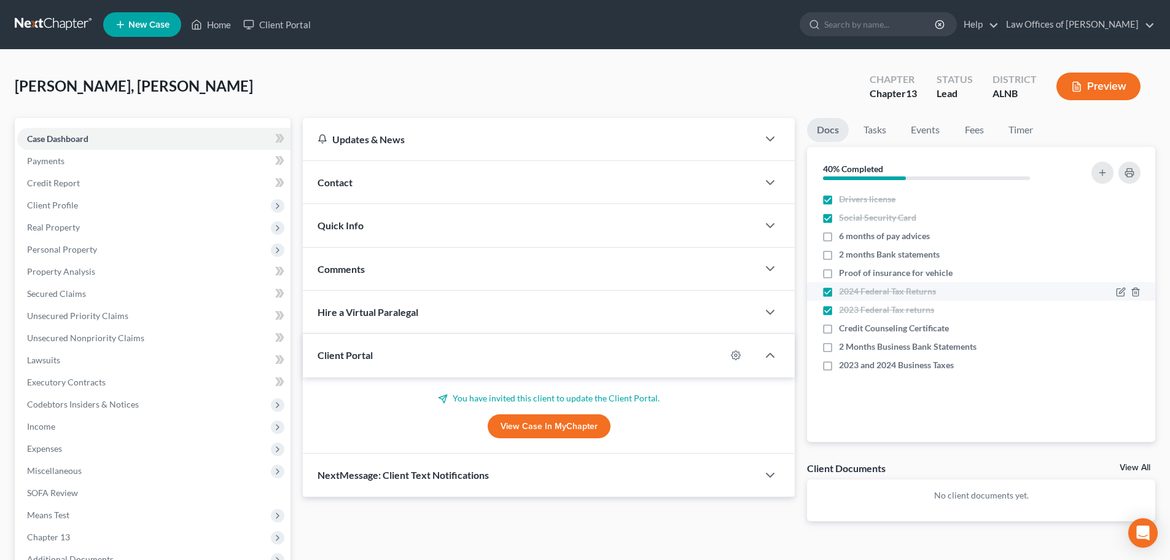
click at [839, 311] on label "2023 Federal Tax returns" at bounding box center [886, 309] width 95 height 12
click at [844, 311] on input "2023 Federal Tax returns" at bounding box center [848, 307] width 8 height 8
checkbox input "false"
click at [839, 294] on label "2024 Federal Tax Returns" at bounding box center [887, 291] width 97 height 12
click at [844, 293] on input "2024 Federal Tax Returns" at bounding box center [848, 289] width 8 height 8
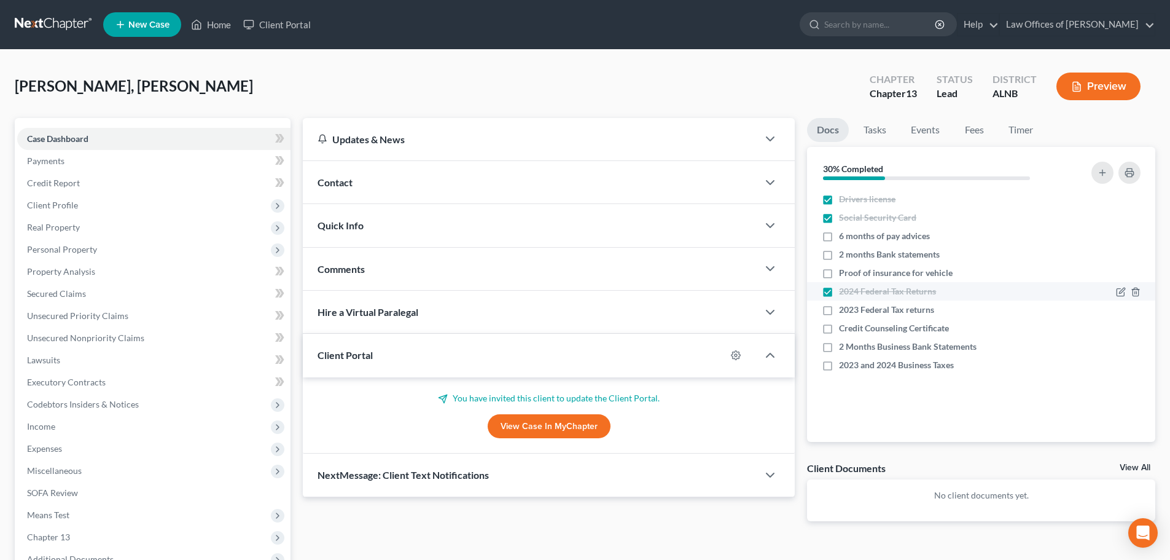
checkbox input "false"
click at [839, 220] on label "Social Security Card" at bounding box center [877, 217] width 77 height 12
click at [844, 219] on input "Social Security Card" at bounding box center [848, 215] width 8 height 8
checkbox input "false"
click at [862, 22] on input "search" at bounding box center [880, 24] width 112 height 23
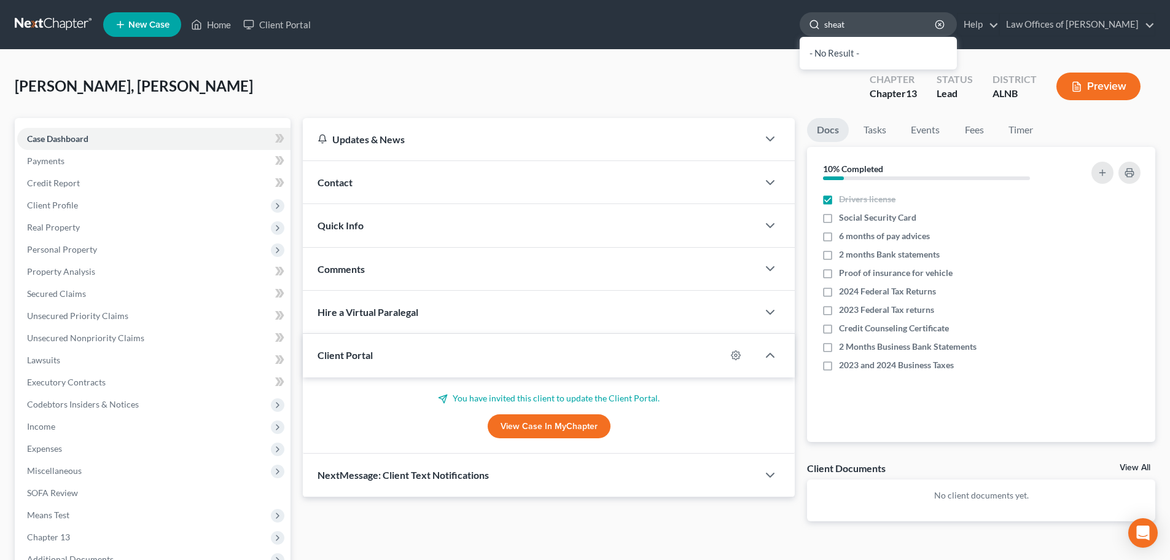
type input "[PERSON_NAME]"
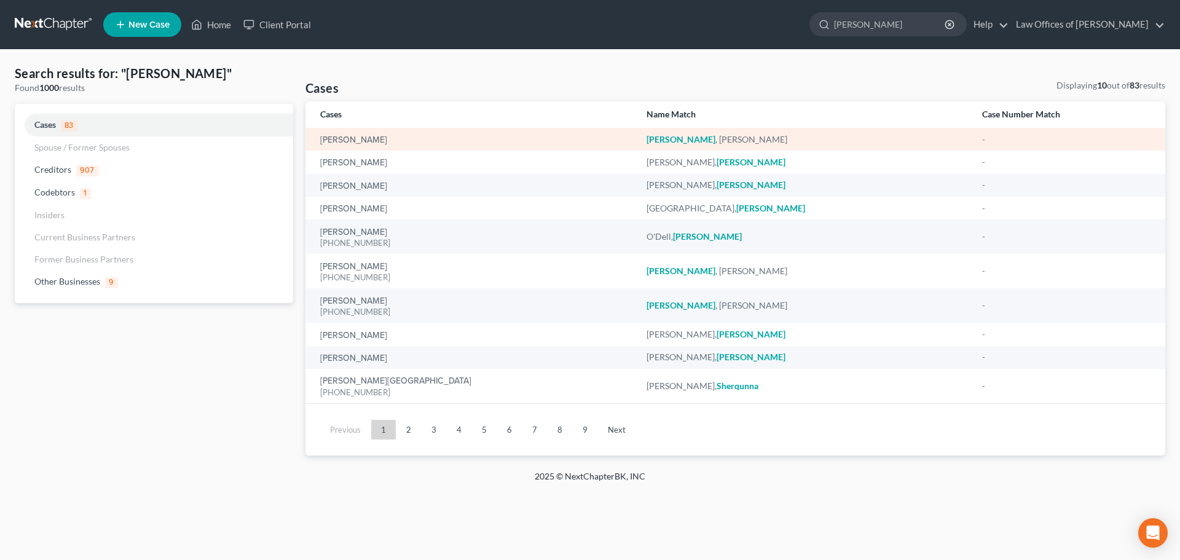
click at [373, 136] on div "[PERSON_NAME]" at bounding box center [473, 139] width 307 height 12
click at [348, 139] on link "[PERSON_NAME]" at bounding box center [353, 140] width 67 height 9
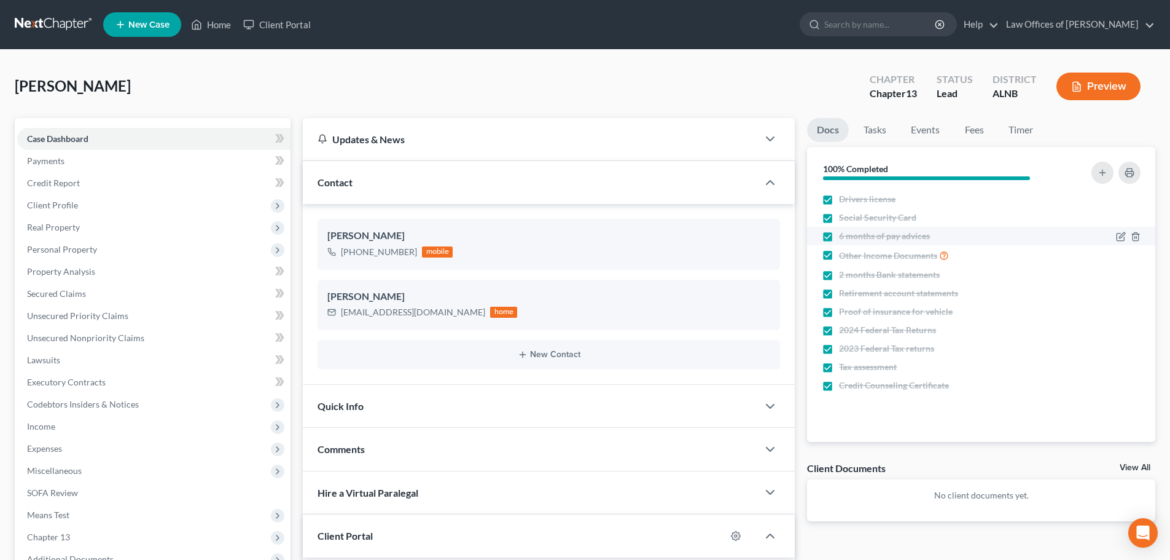
click at [839, 233] on label "6 months of pay advices" at bounding box center [884, 236] width 91 height 12
click at [844, 233] on input "6 months of pay advices" at bounding box center [848, 234] width 8 height 8
checkbox input "false"
click at [839, 275] on label "2 months Bank statements" at bounding box center [889, 274] width 101 height 12
click at [844, 275] on input "2 months Bank statements" at bounding box center [848, 272] width 8 height 8
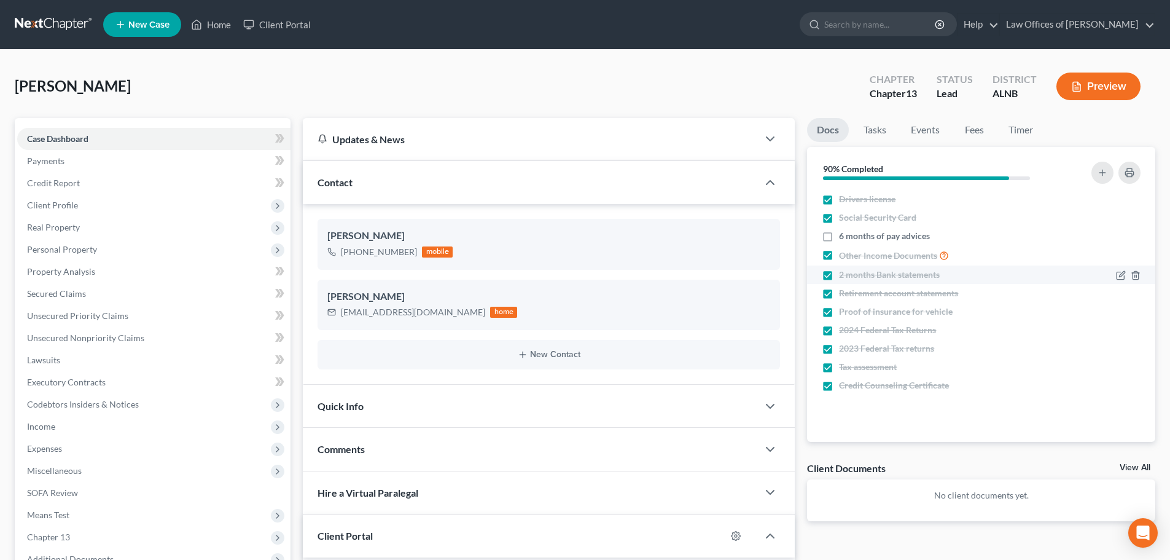
checkbox input "false"
click at [839, 292] on label "Retirement account statements" at bounding box center [898, 293] width 119 height 12
click at [844, 292] on input "Retirement account statements" at bounding box center [848, 291] width 8 height 8
checkbox input "false"
click at [839, 311] on label "Proof of insurance for vehicle" at bounding box center [896, 311] width 114 height 12
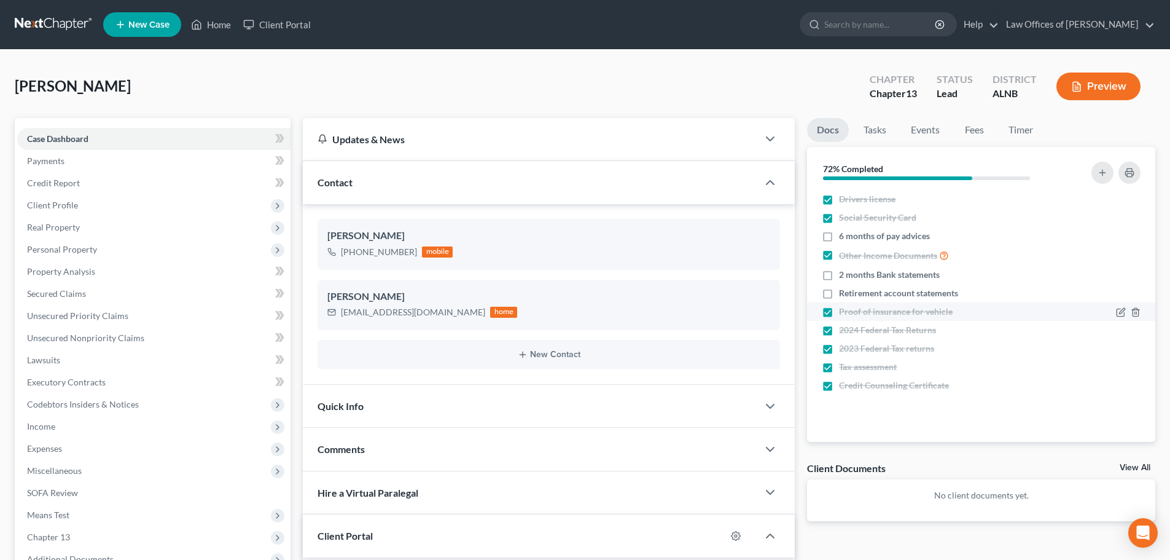
click at [844, 311] on input "Proof of insurance for vehicle" at bounding box center [848, 309] width 8 height 8
checkbox input "false"
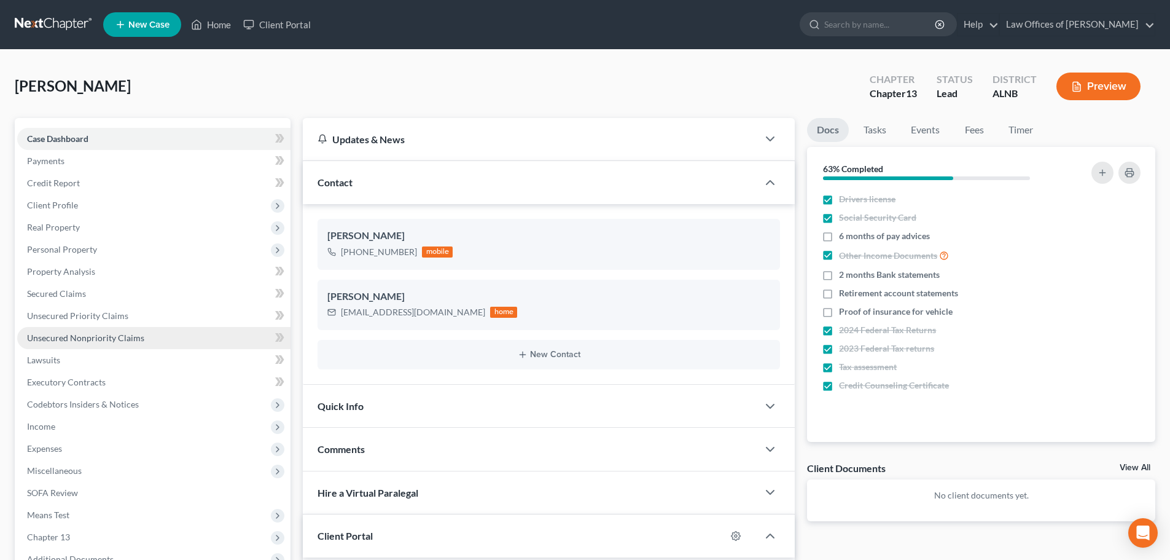
click at [117, 336] on span "Unsecured Nonpriority Claims" at bounding box center [85, 337] width 117 height 10
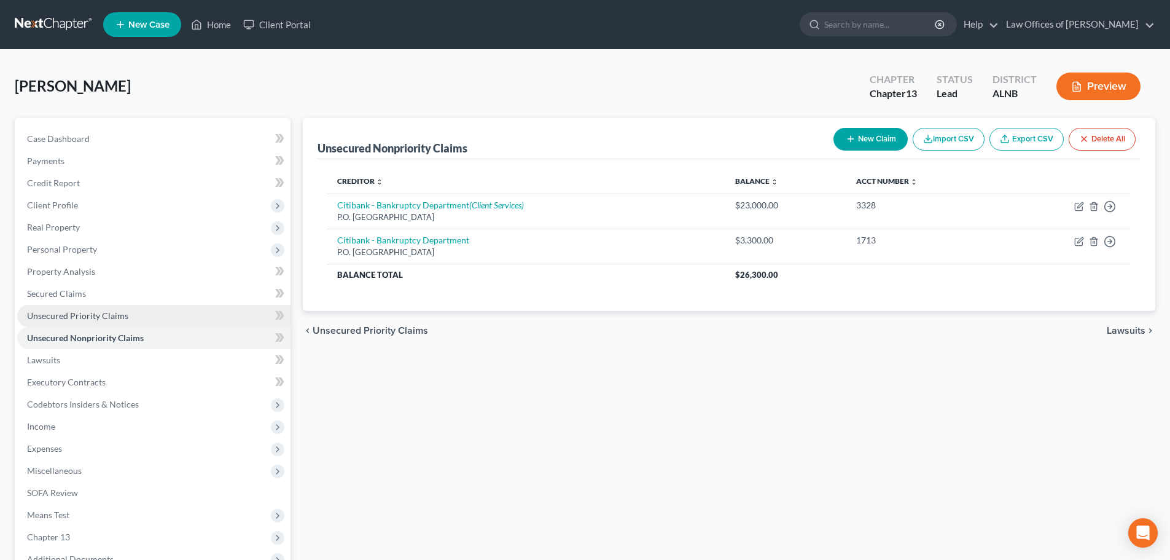
click at [119, 316] on span "Unsecured Priority Claims" at bounding box center [77, 315] width 101 height 10
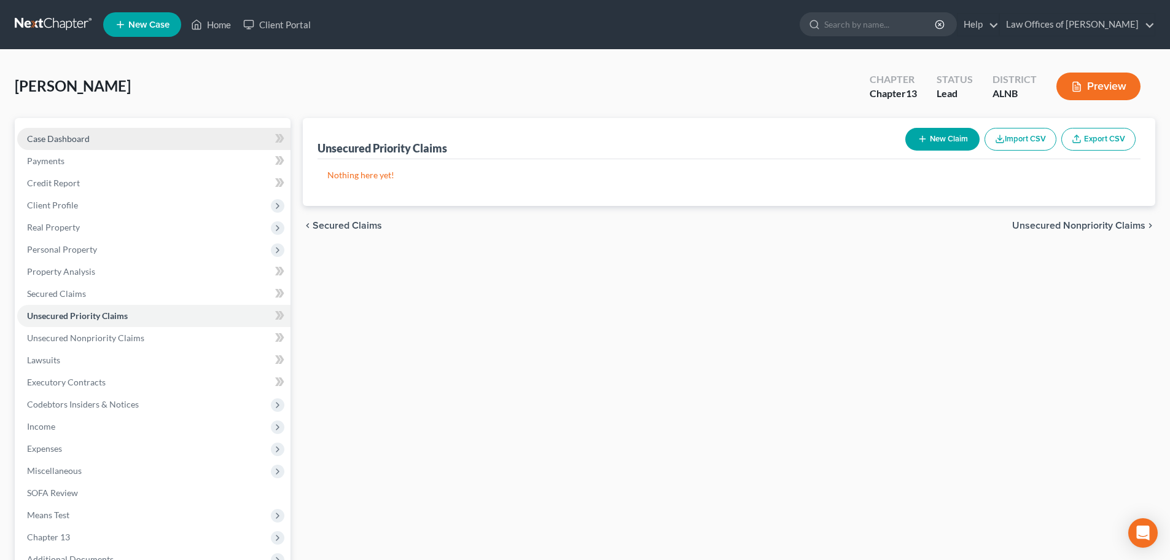
click at [87, 141] on span "Case Dashboard" at bounding box center [58, 138] width 63 height 10
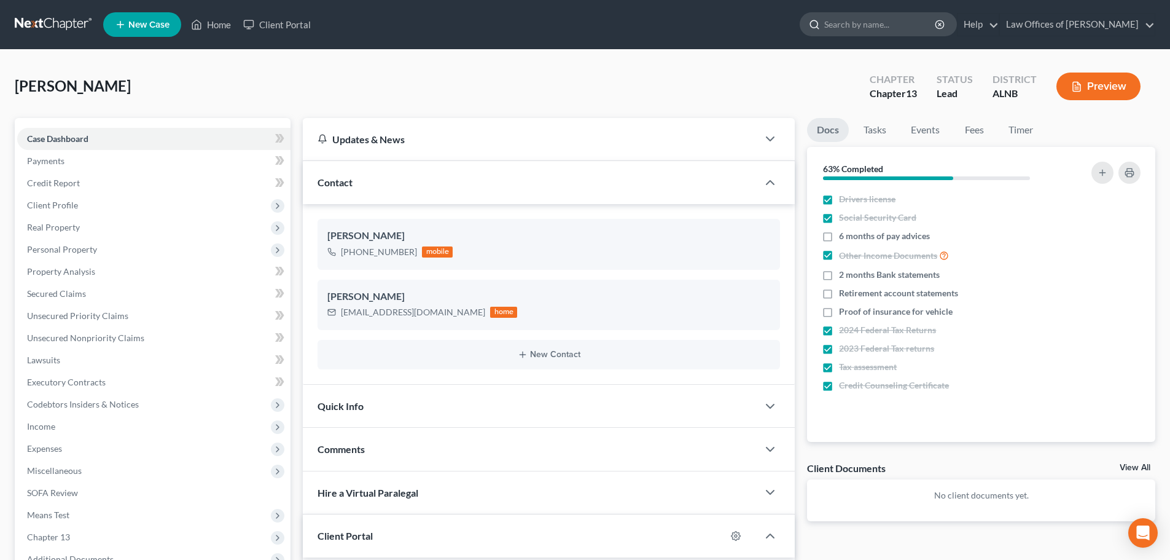
click at [895, 25] on input "search" at bounding box center [880, 24] width 112 height 23
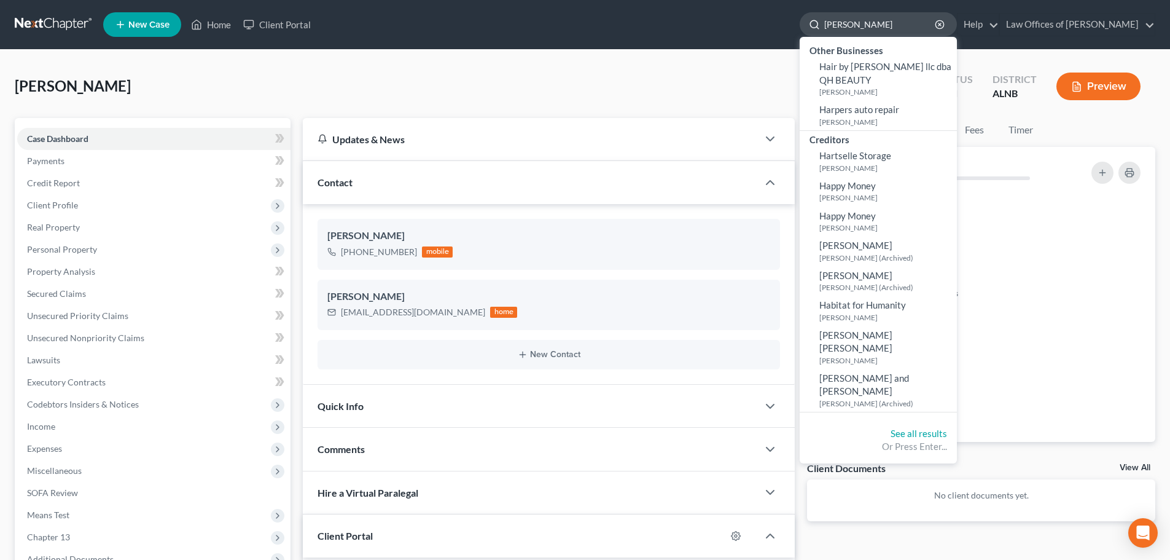
type input "hastings"
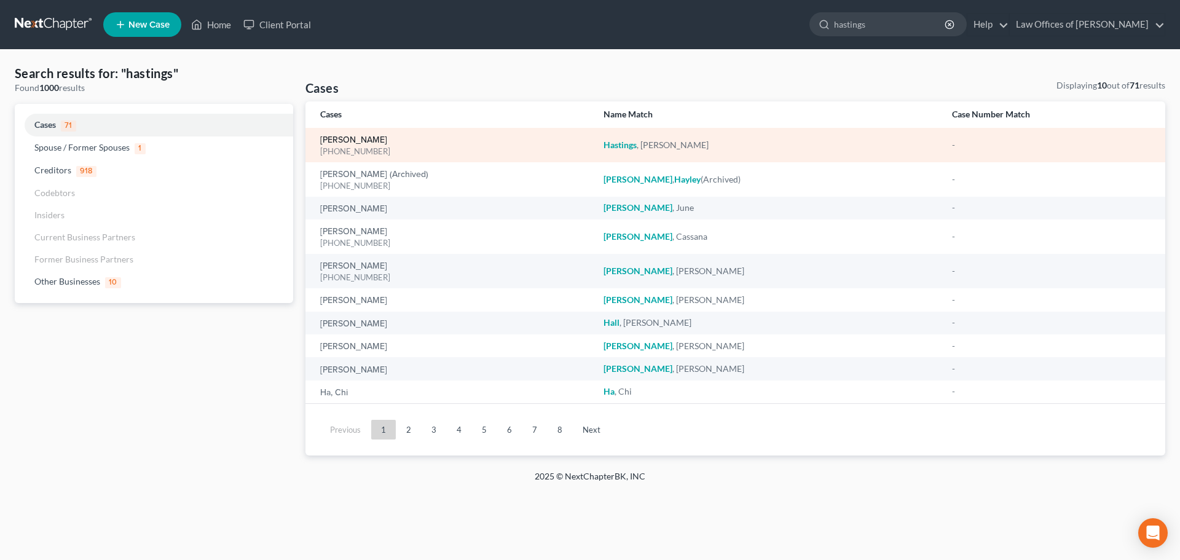
click at [347, 139] on link "[PERSON_NAME]" at bounding box center [353, 140] width 67 height 9
click at [343, 138] on link "[PERSON_NAME]" at bounding box center [353, 140] width 67 height 9
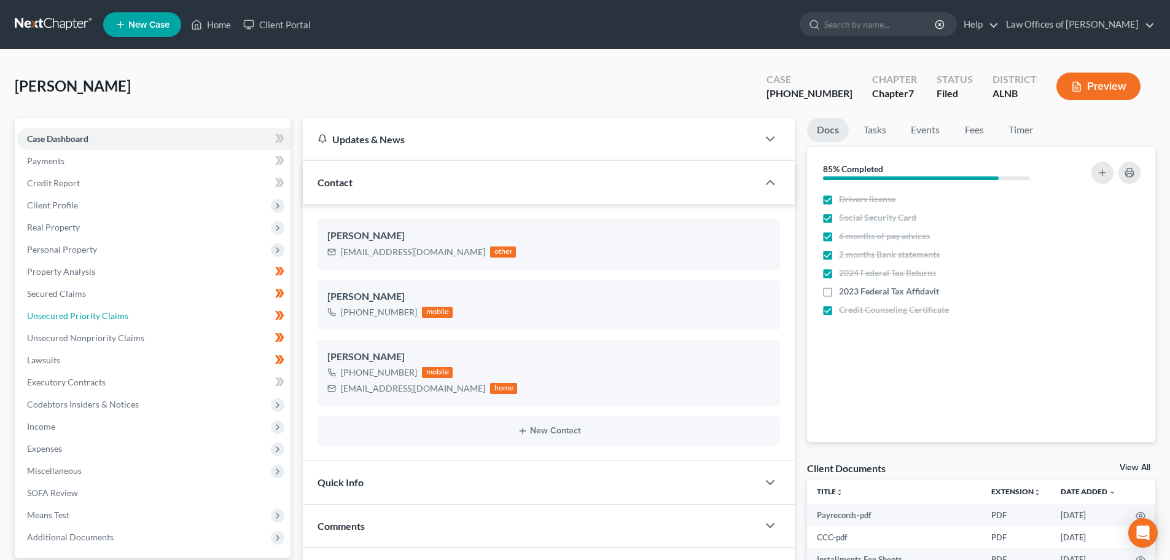
click at [95, 315] on span "Unsecured Priority Claims" at bounding box center [77, 315] width 101 height 10
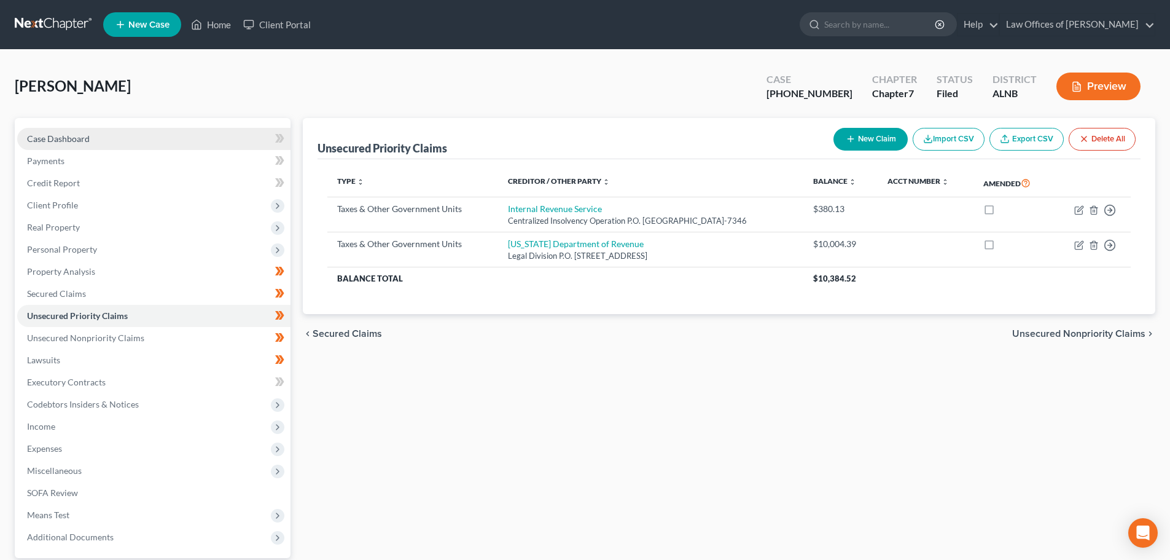
click at [74, 139] on span "Case Dashboard" at bounding box center [58, 138] width 63 height 10
